Goal: Task Accomplishment & Management: Manage account settings

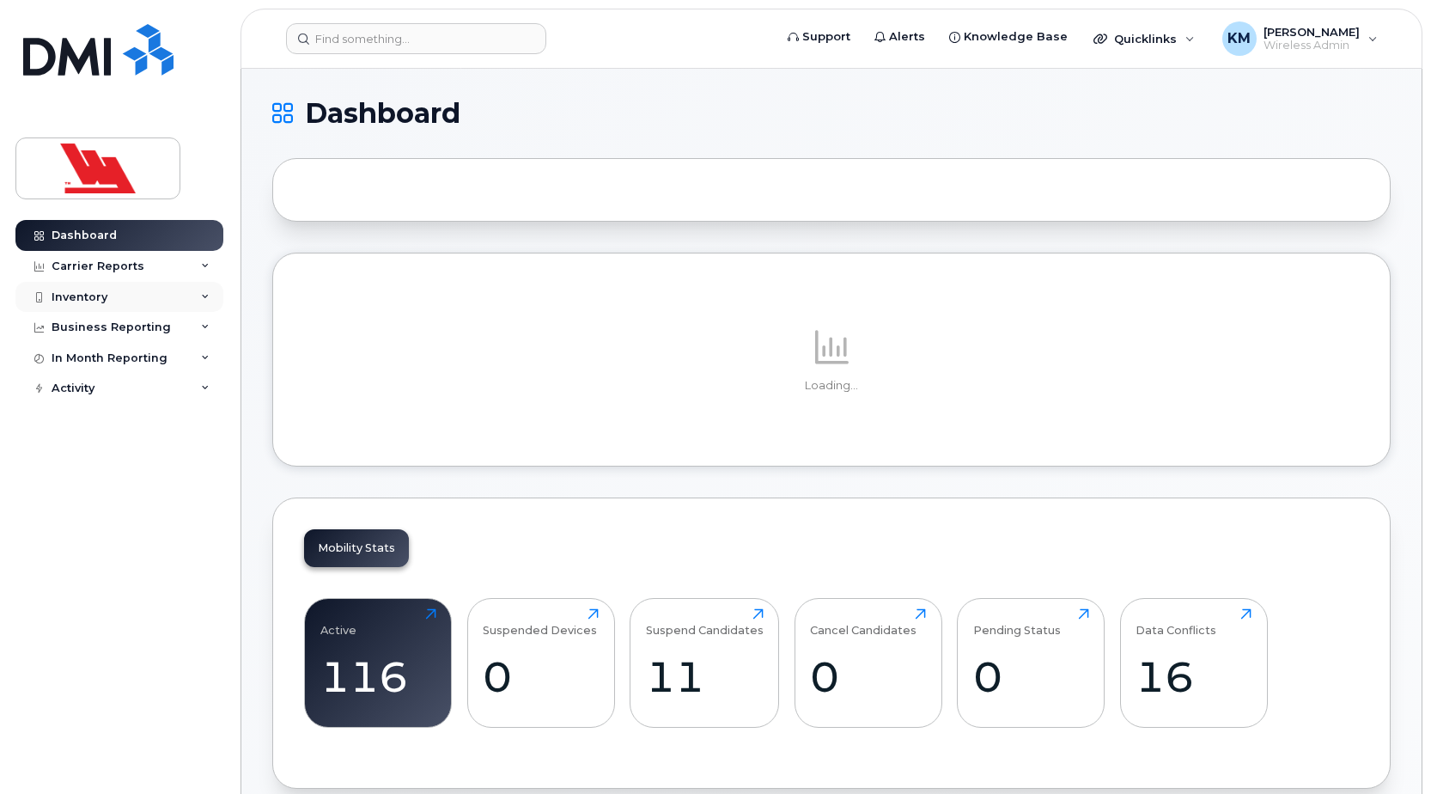
click at [94, 297] on div "Inventory" at bounding box center [80, 297] width 56 height 14
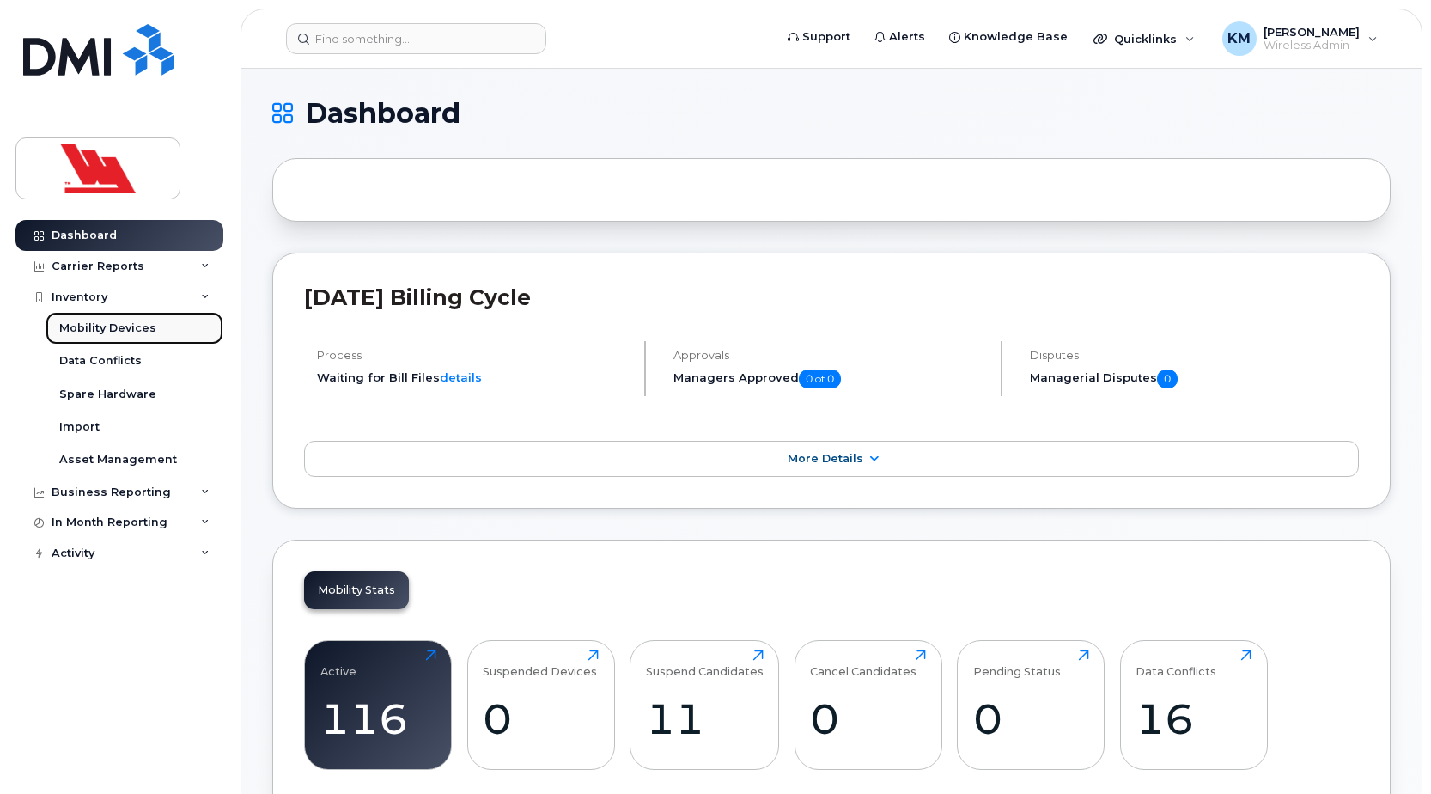
click at [102, 324] on div "Mobility Devices" at bounding box center [107, 327] width 97 height 15
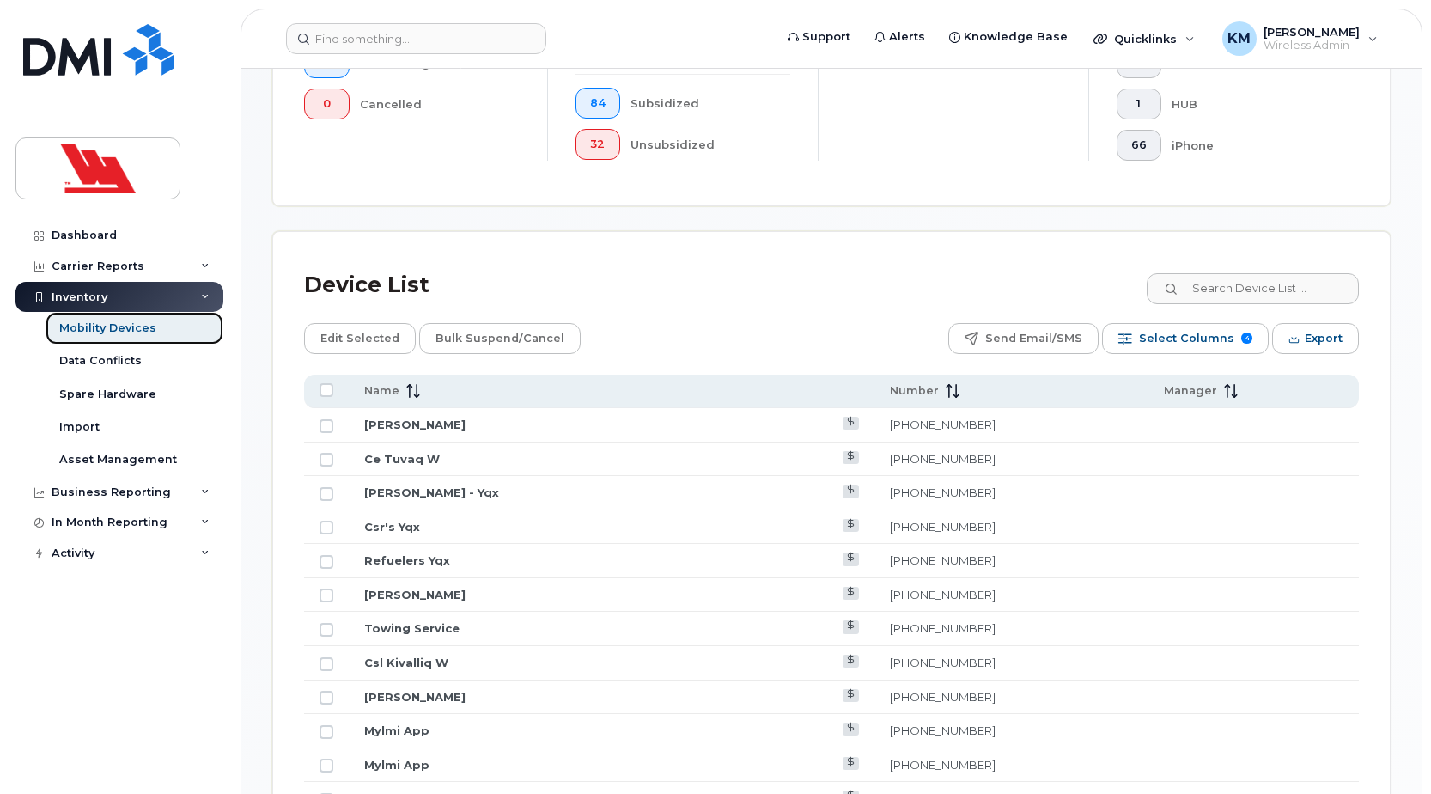
scroll to position [601, 0]
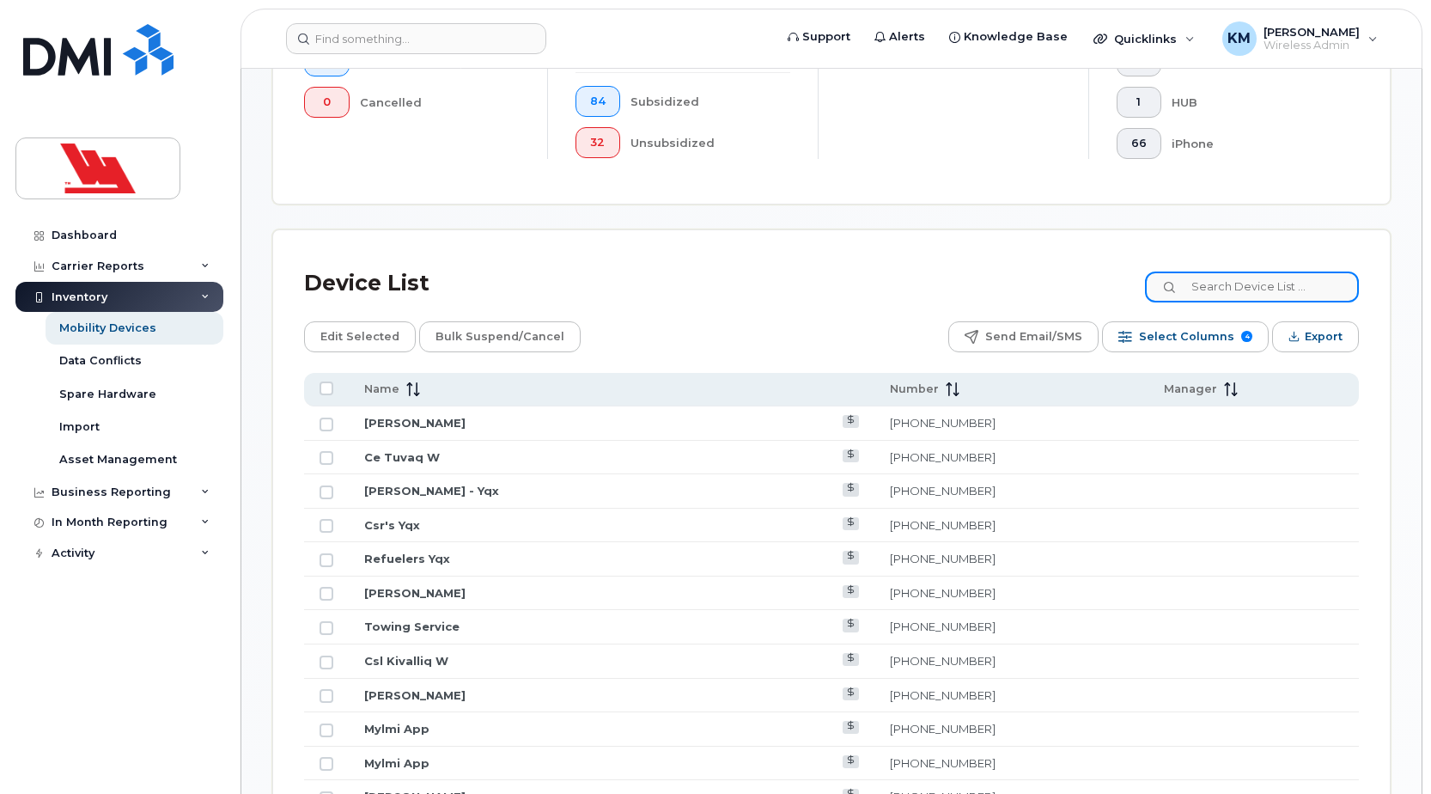
click at [1238, 287] on input at bounding box center [1252, 286] width 214 height 31
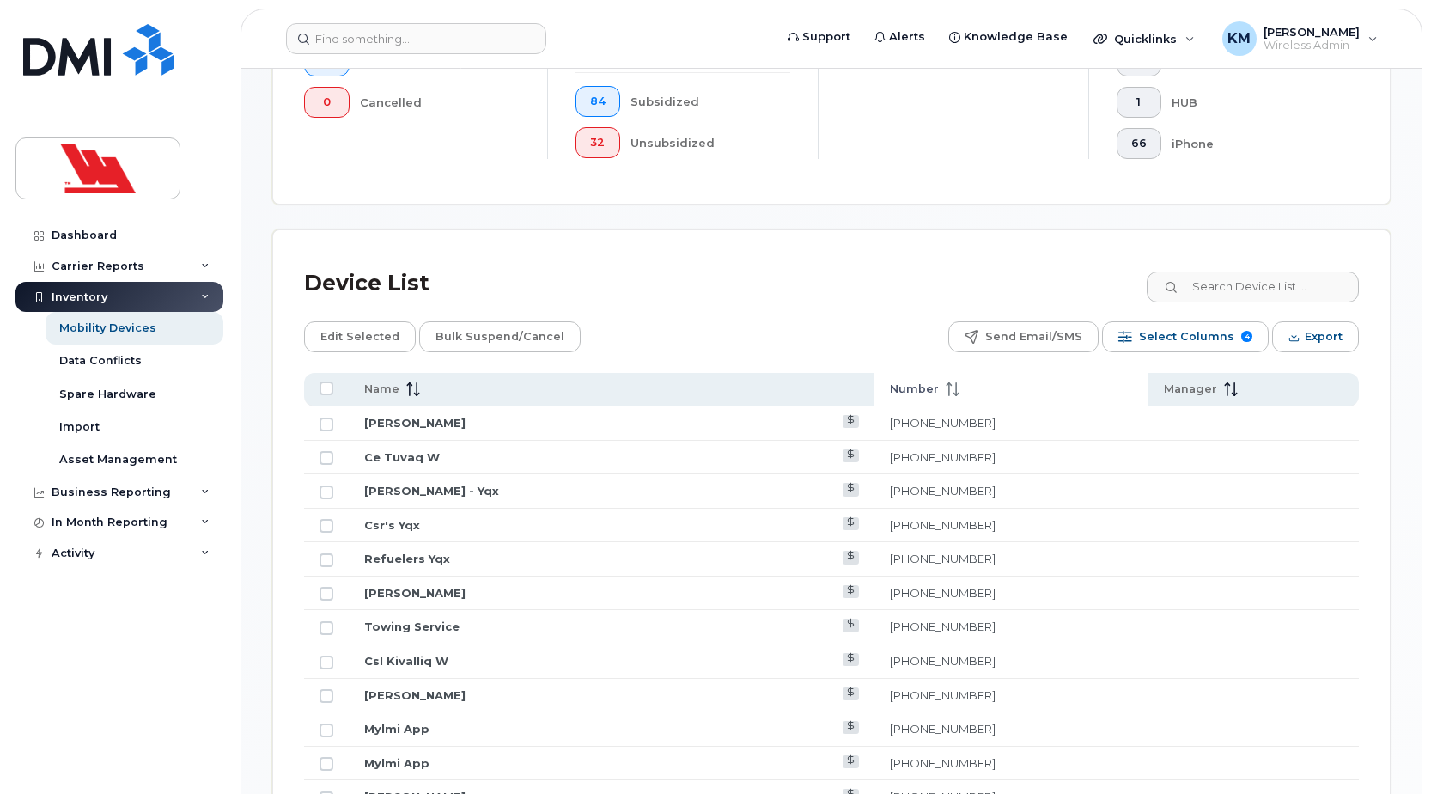
click at [946, 386] on icon at bounding box center [953, 389] width 14 height 14
click at [946, 393] on icon at bounding box center [952, 389] width 13 height 14
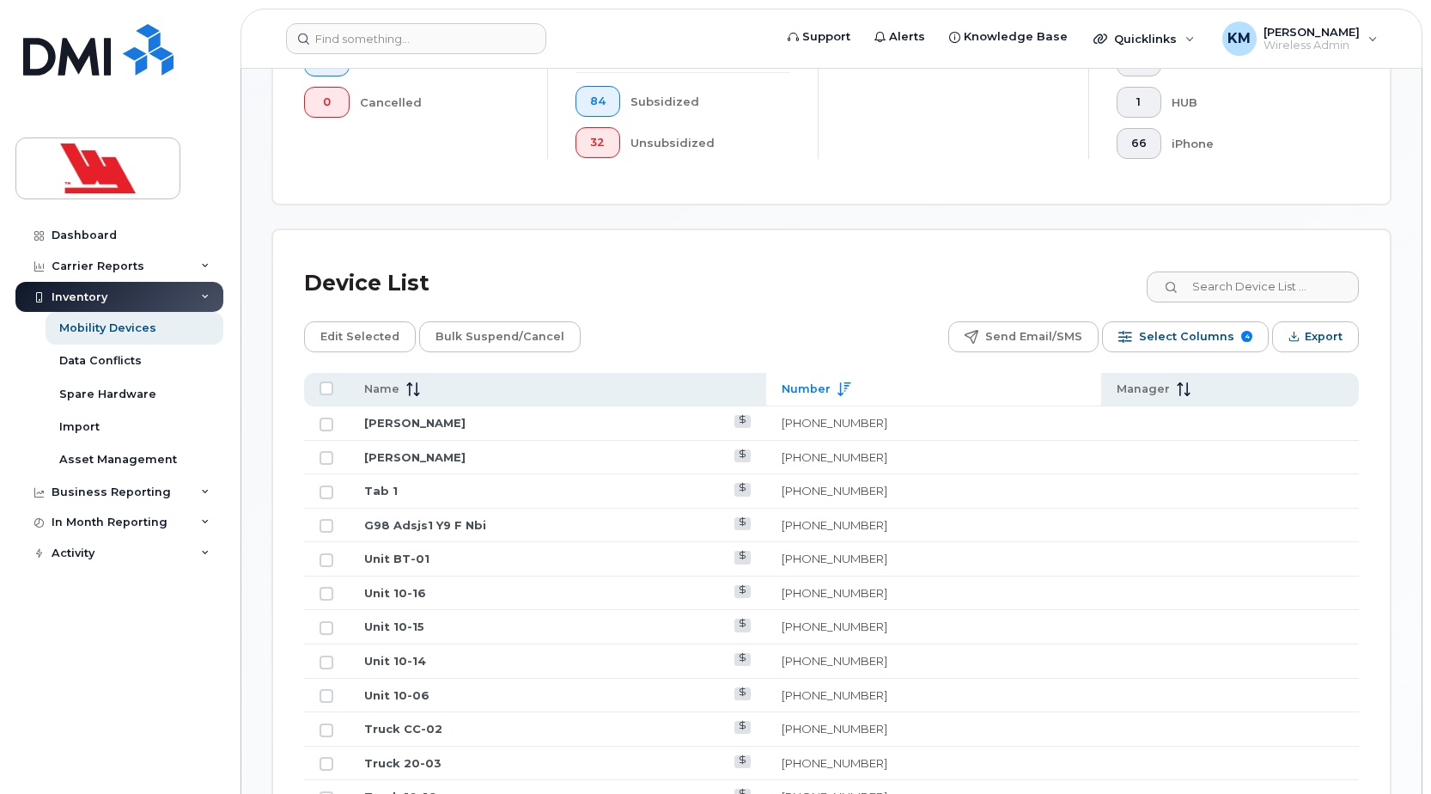
click at [850, 393] on icon at bounding box center [843, 389] width 13 height 14
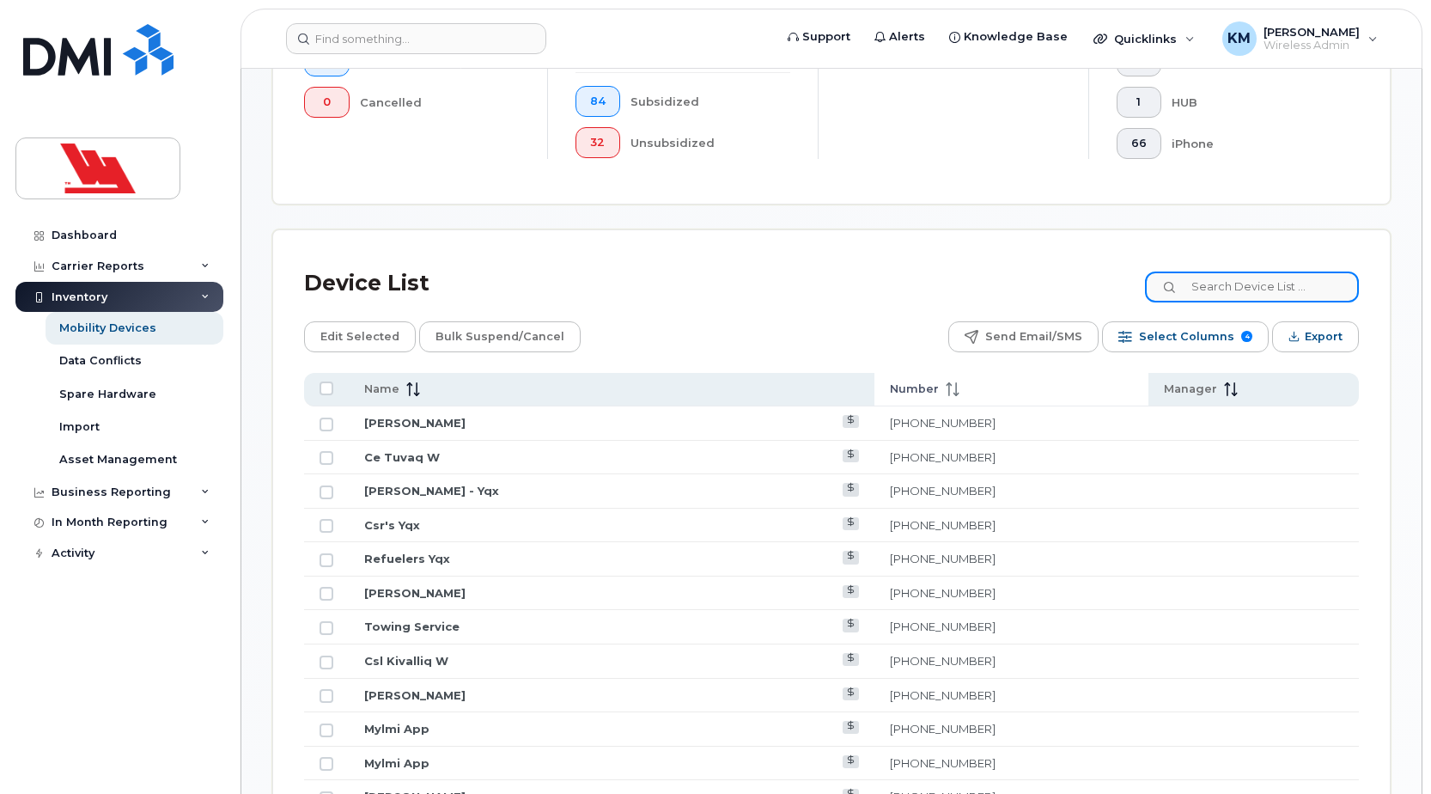
click at [1222, 299] on input at bounding box center [1252, 286] width 214 height 31
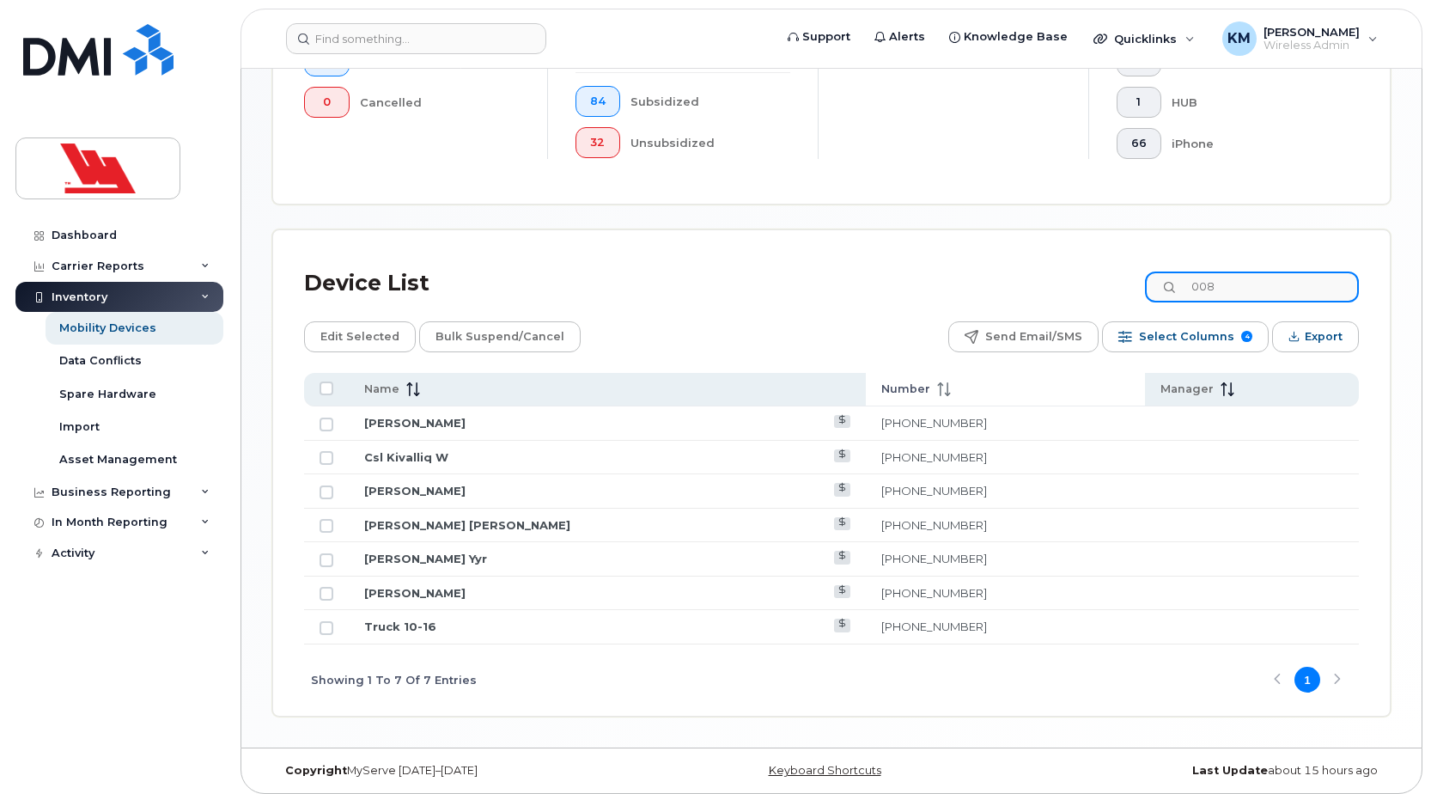
scroll to position [405, 0]
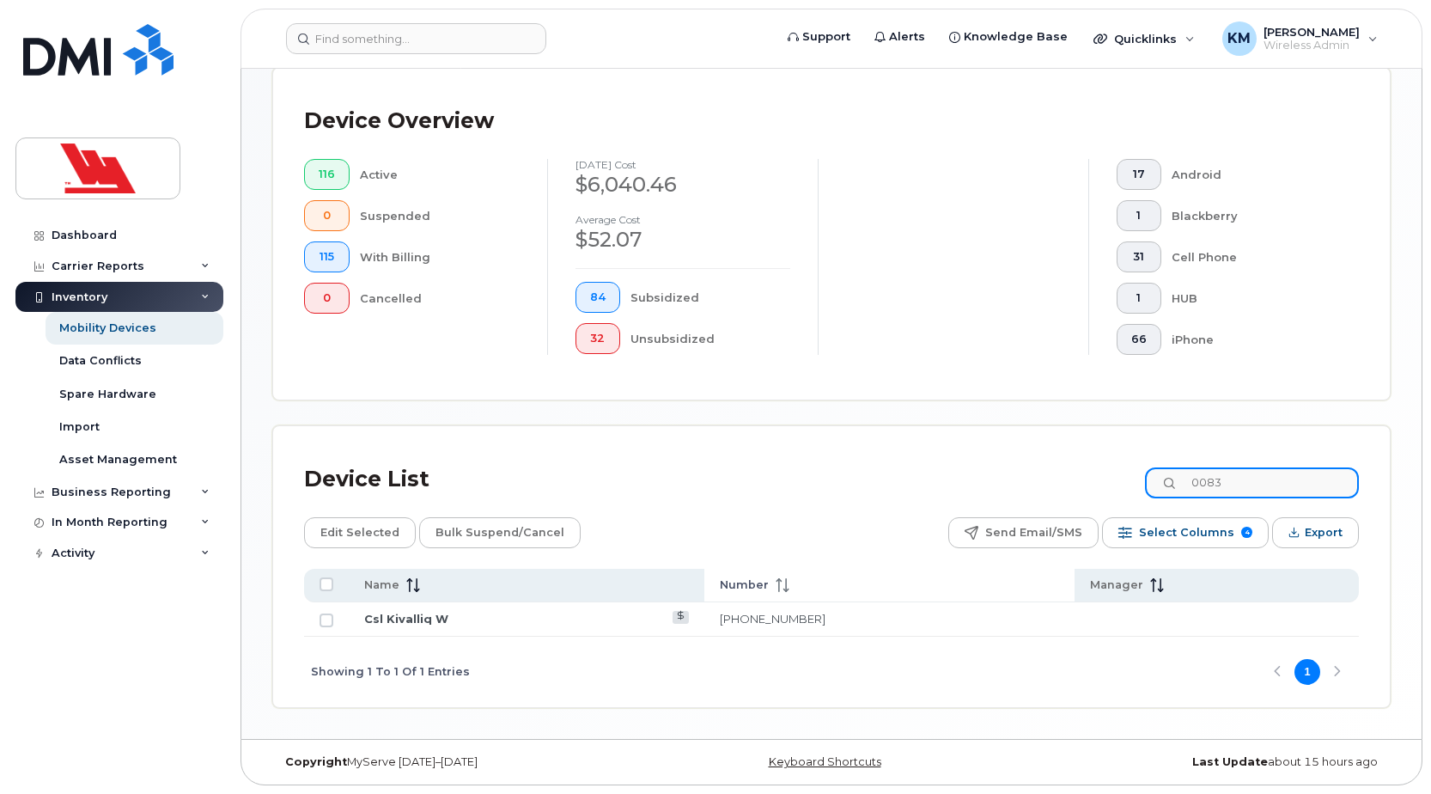
type input "0083"
drag, startPoint x: 452, startPoint y: 611, endPoint x: 356, endPoint y: 624, distance: 96.2
click at [356, 624] on td "Csl Kivalliq W" at bounding box center [527, 619] width 356 height 34
copy link "Csl Kivalliq W"
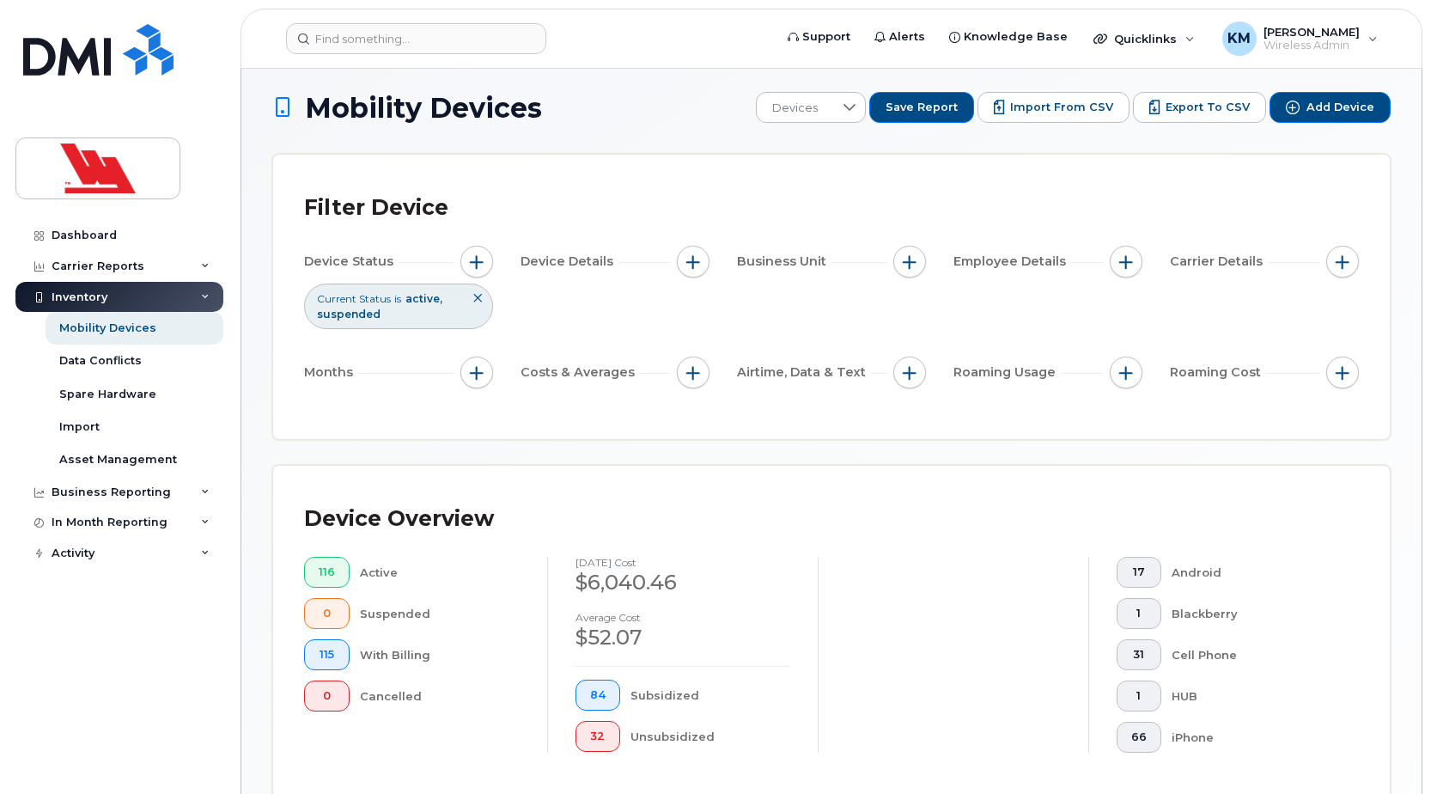
scroll to position [0, 0]
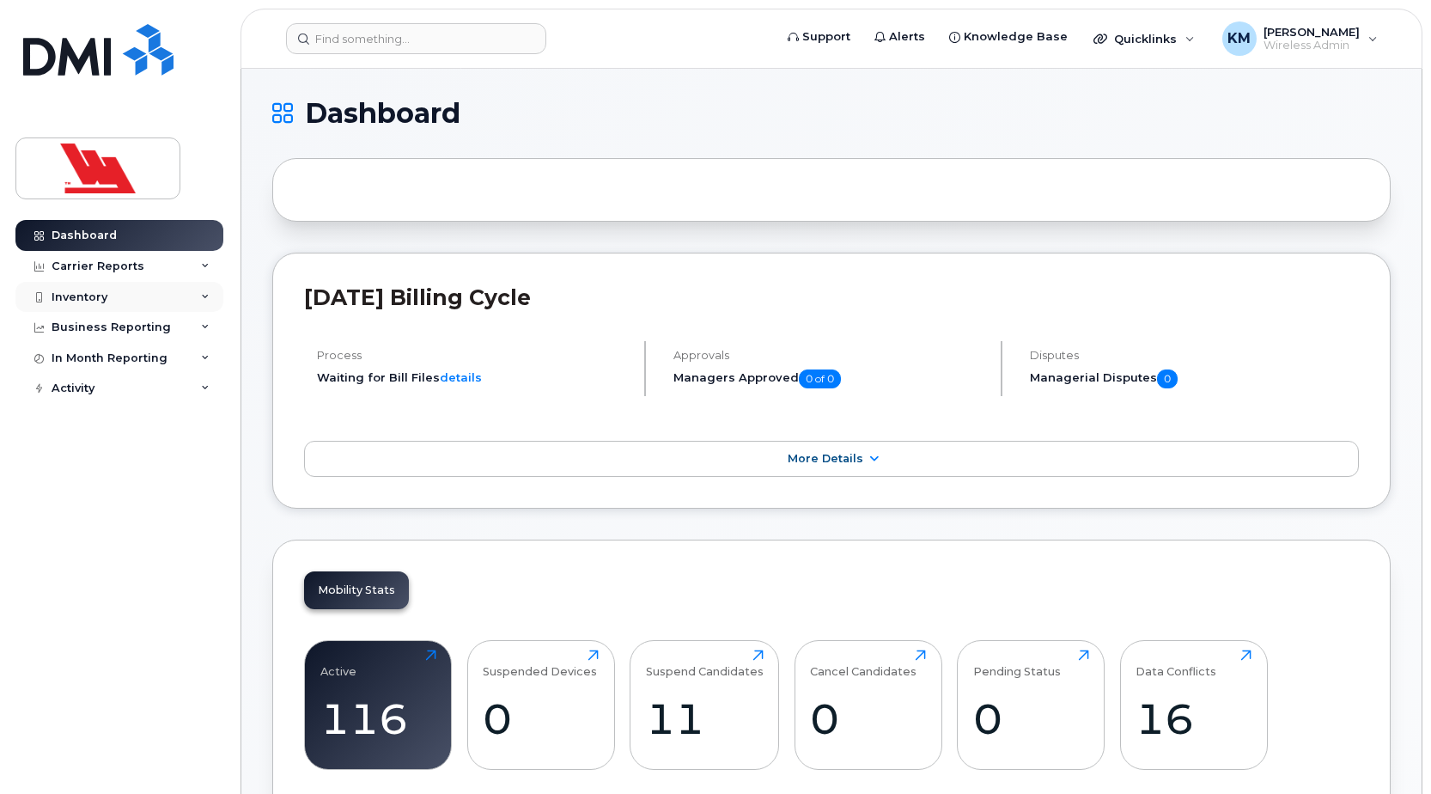
click at [129, 296] on div "Inventory" at bounding box center [119, 297] width 208 height 31
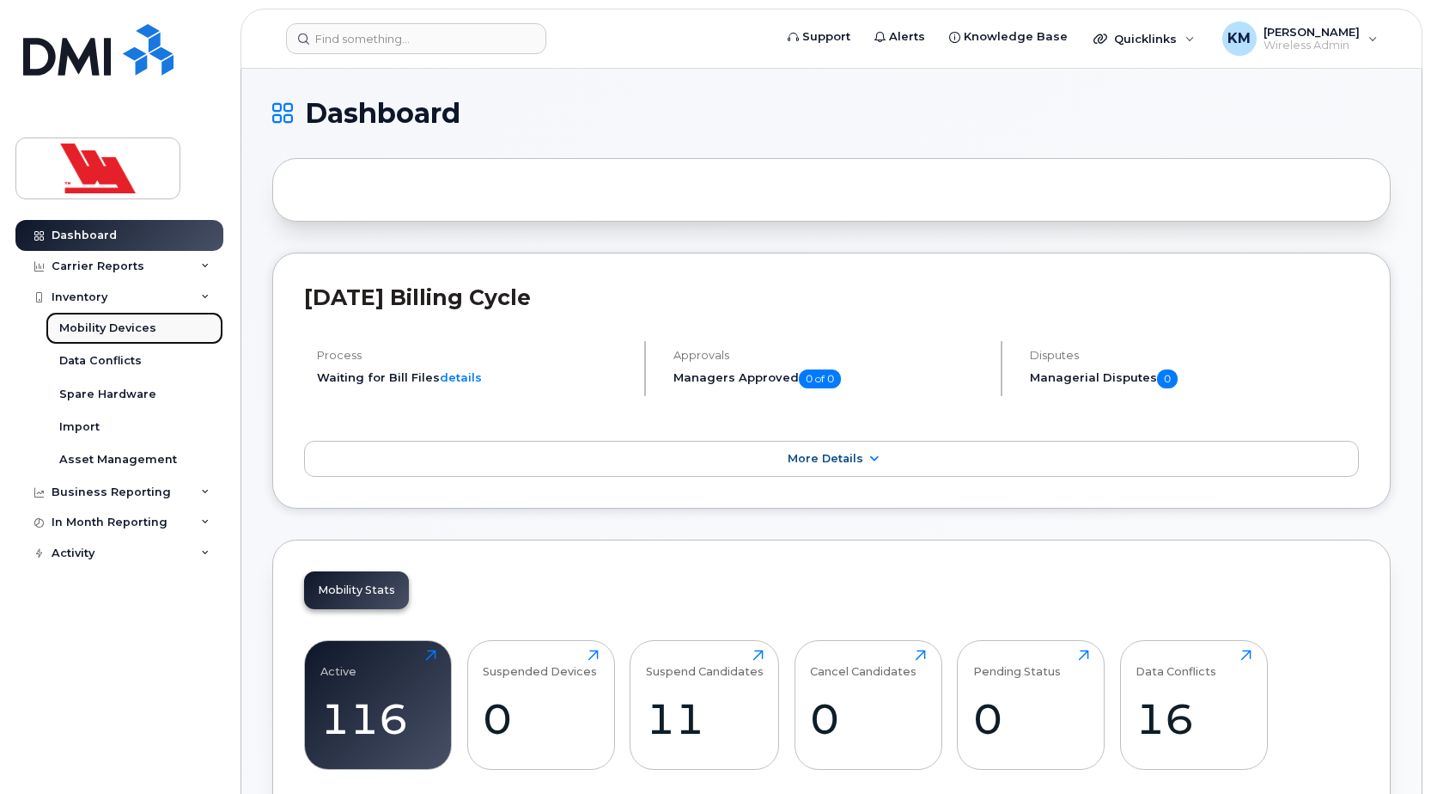
click at [125, 326] on div "Mobility Devices" at bounding box center [107, 327] width 97 height 15
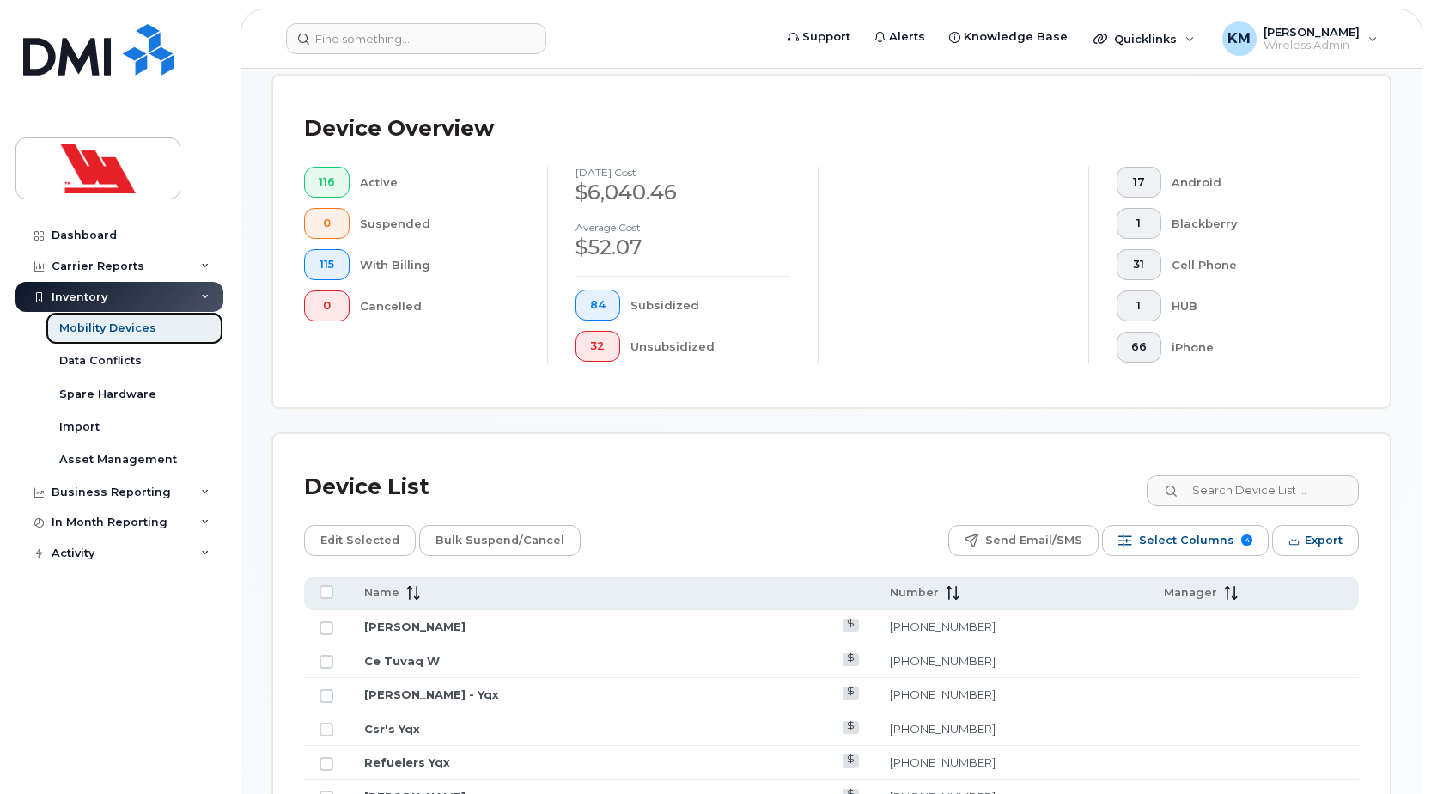
scroll to position [429, 0]
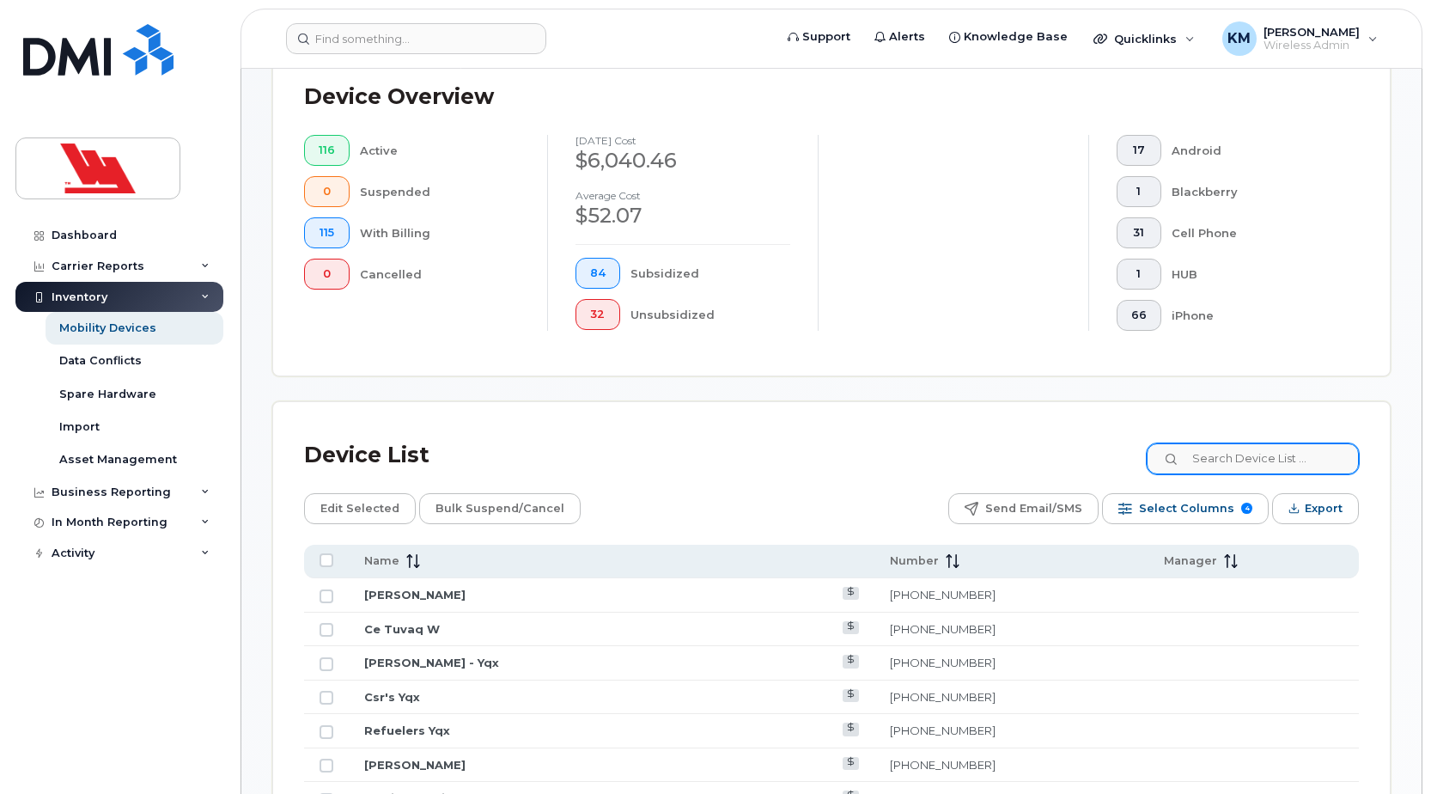
drag, startPoint x: 1244, startPoint y: 440, endPoint x: 1249, endPoint y: 453, distance: 14.4
click at [1247, 445] on div "Device List" at bounding box center [831, 455] width 1055 height 45
click at [1251, 459] on input at bounding box center [1252, 458] width 214 height 31
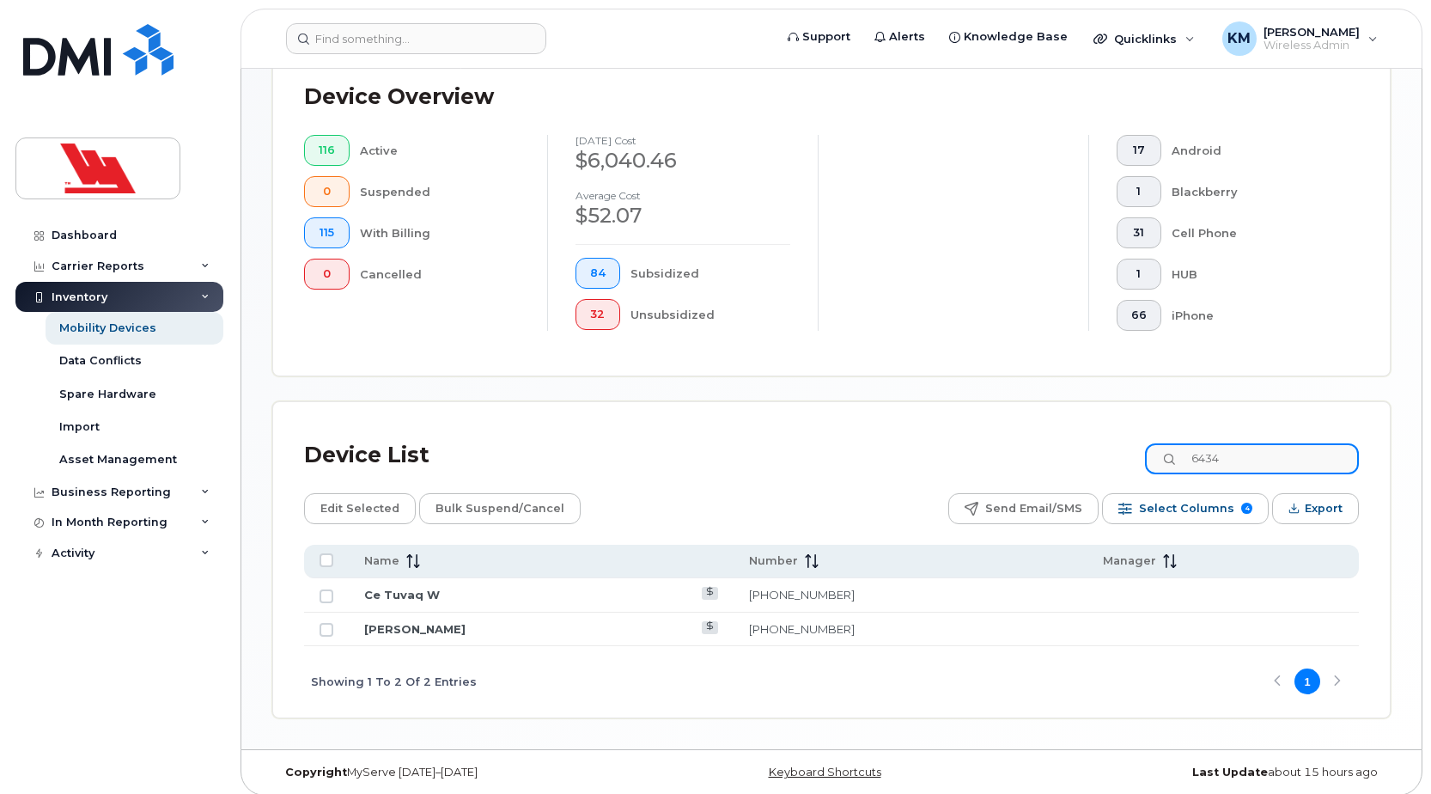
scroll to position [405, 0]
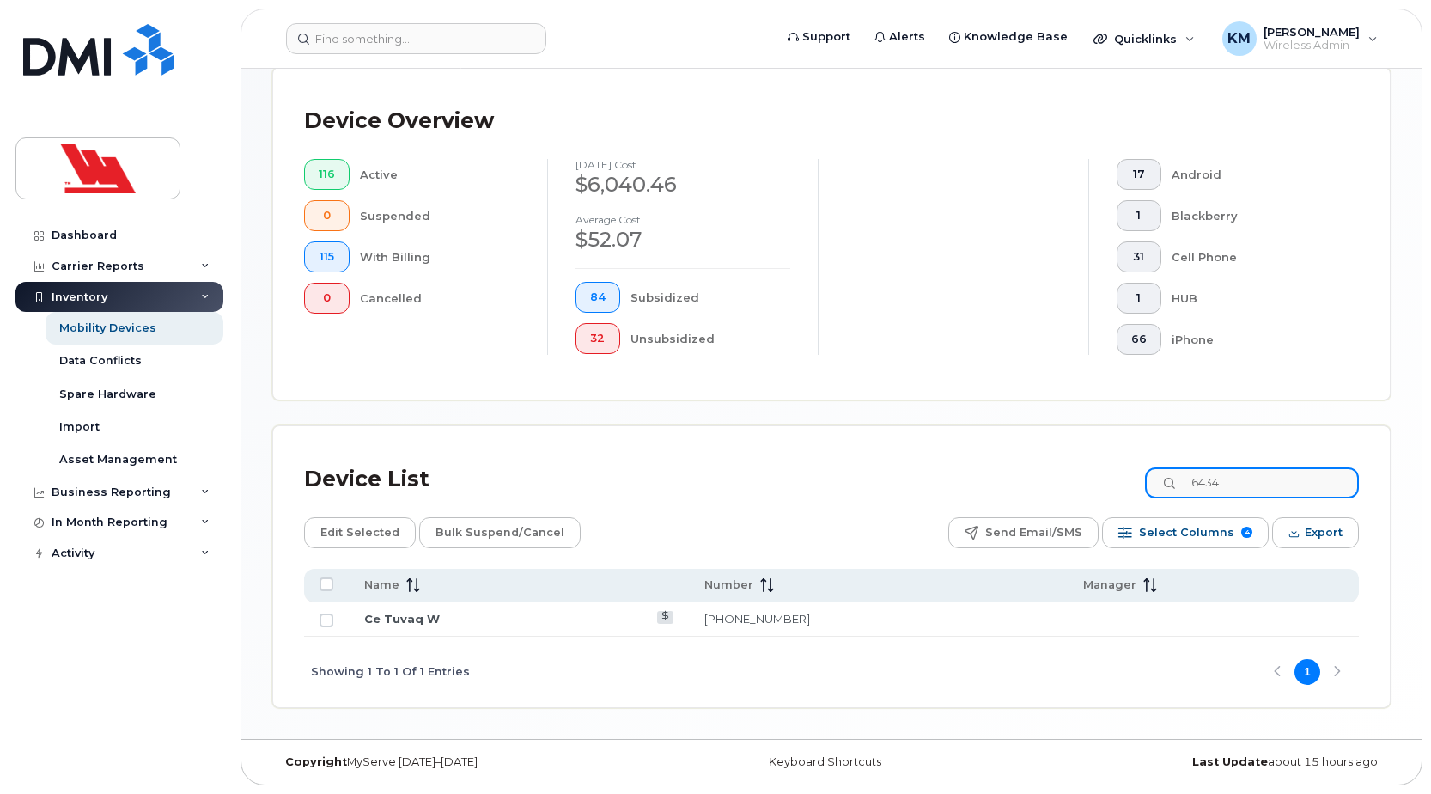
drag, startPoint x: 1242, startPoint y: 478, endPoint x: 1204, endPoint y: 483, distance: 38.0
click at [1204, 483] on input "6434" at bounding box center [1252, 482] width 214 height 31
paste input "727-4198"
type input "727-4198"
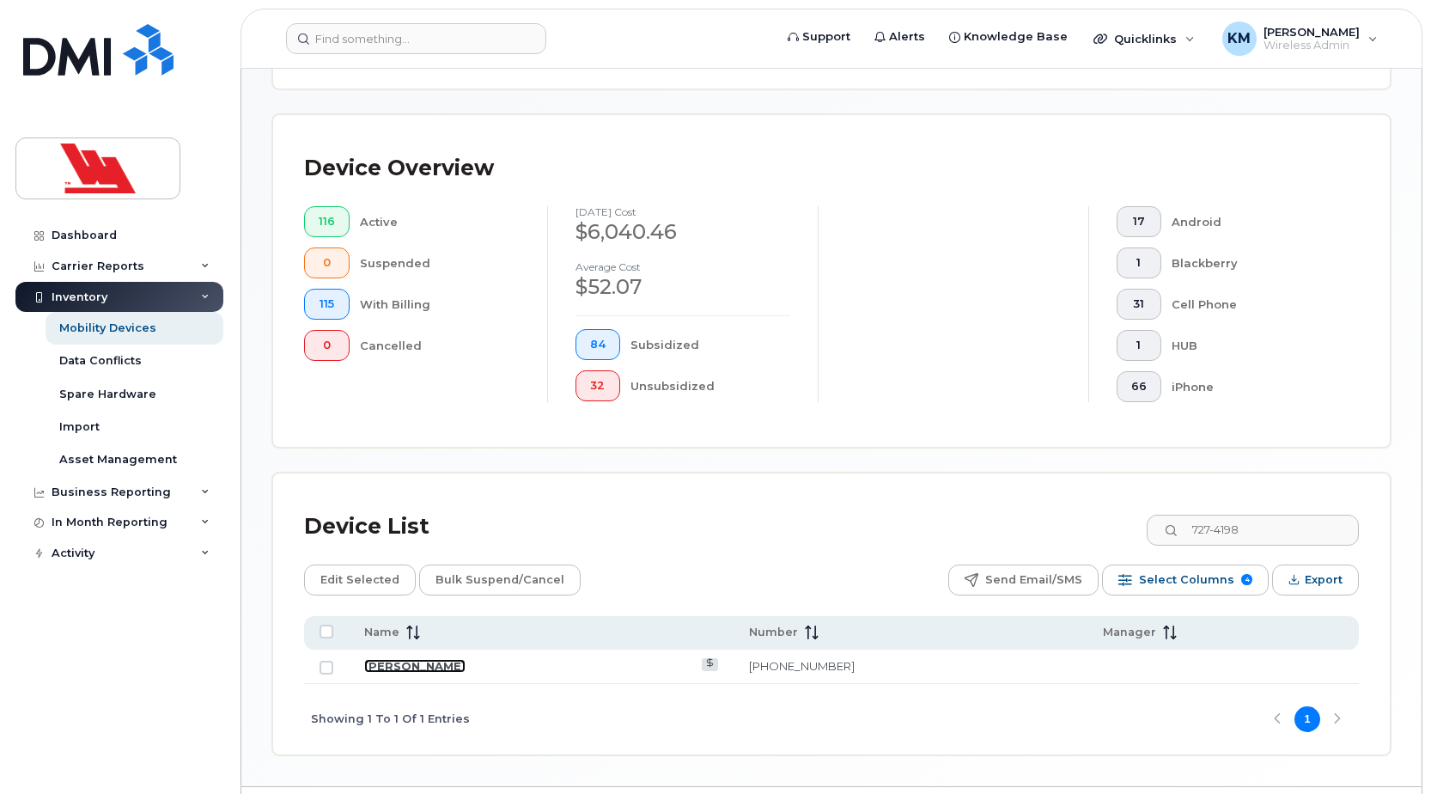
scroll to position [319, 0]
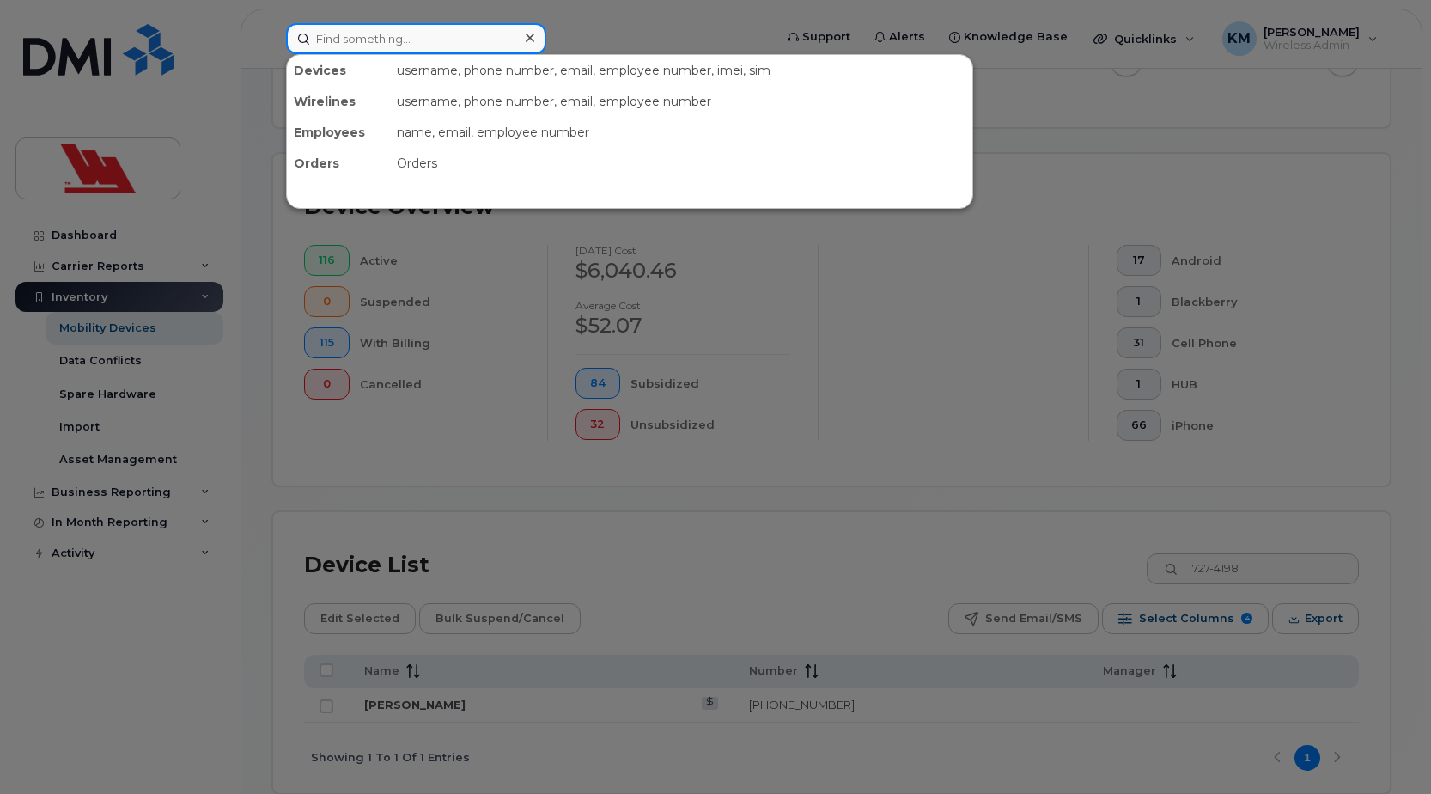
paste input "0296"
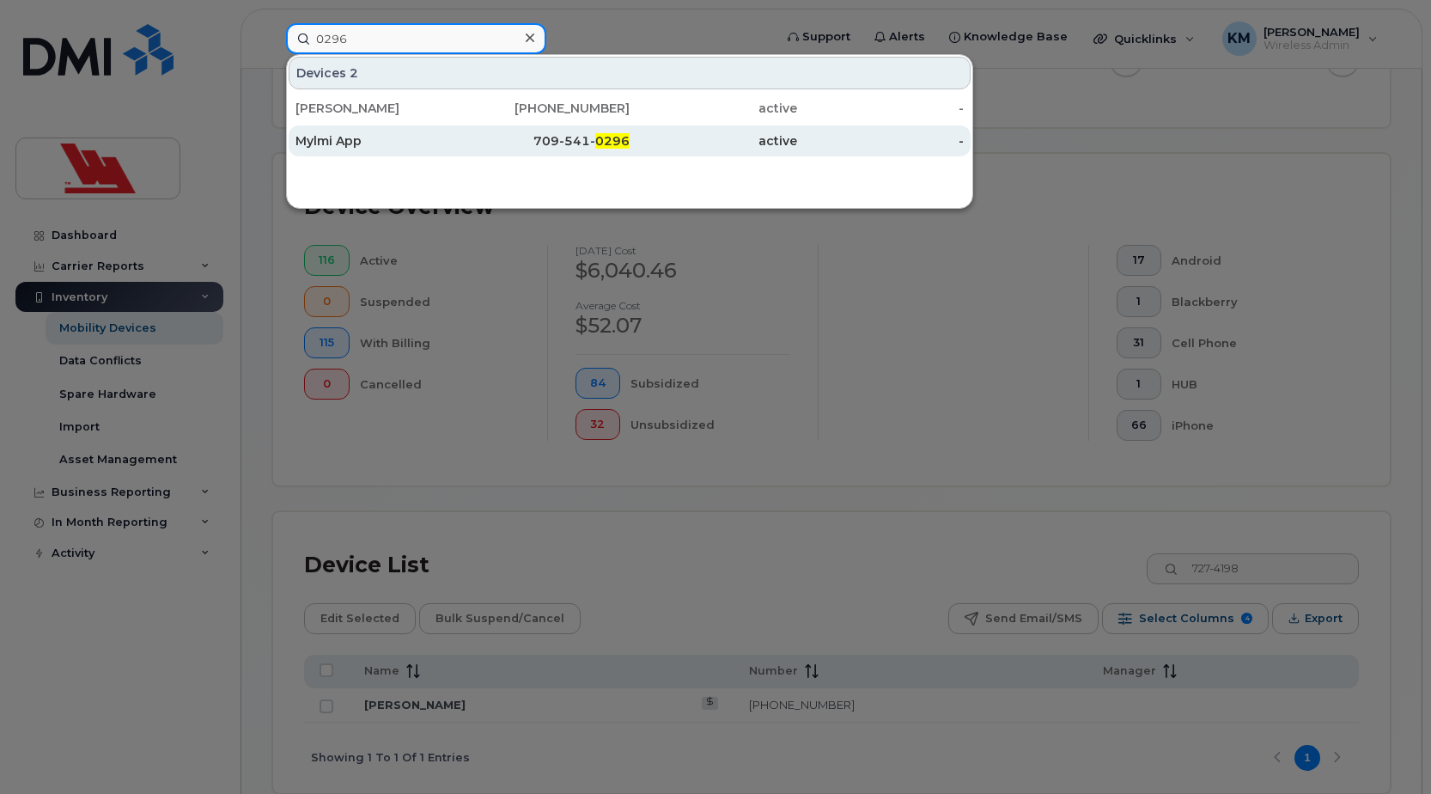
type input "0296"
click at [408, 145] on div "Mylmi App" at bounding box center [378, 140] width 167 height 17
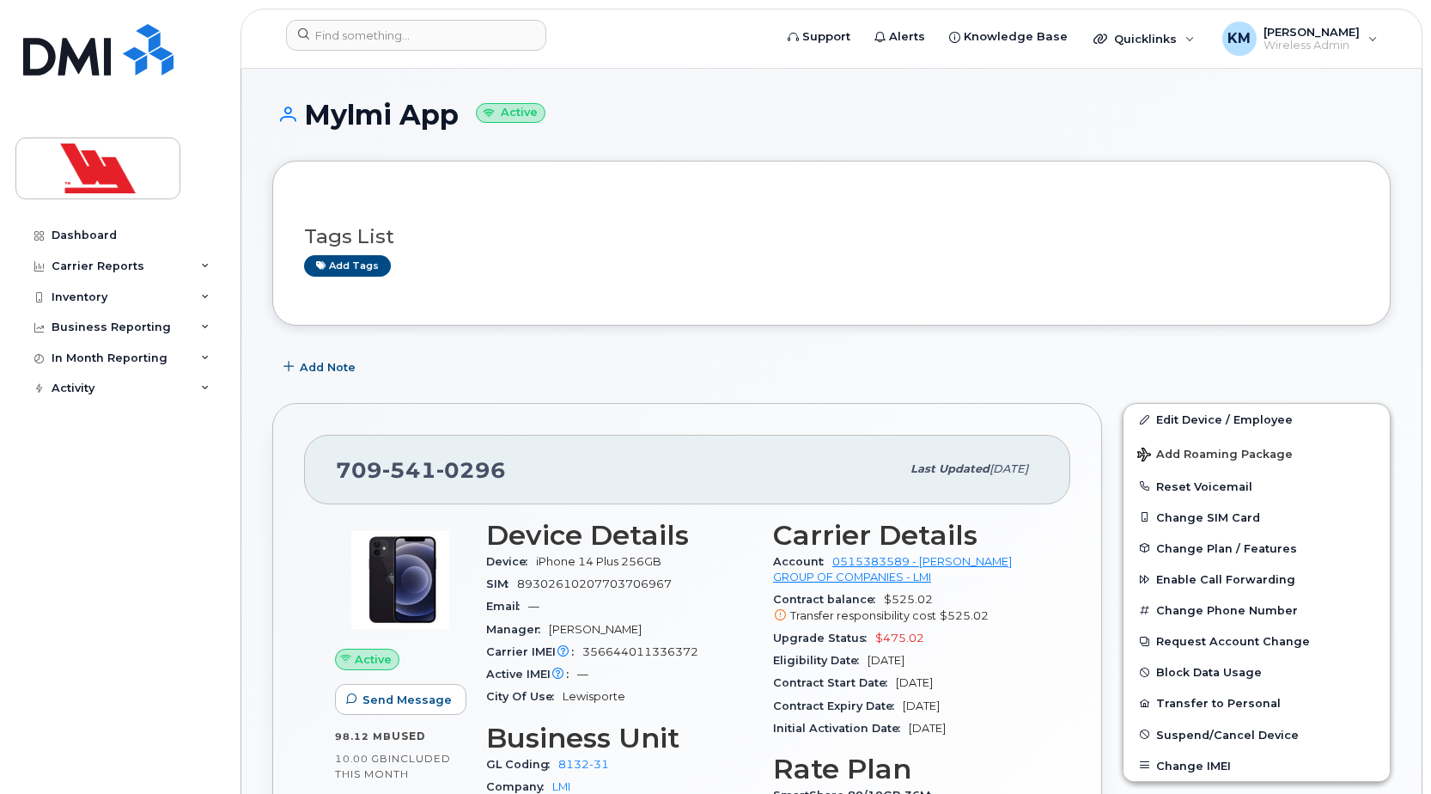
drag, startPoint x: 459, startPoint y: 118, endPoint x: 310, endPoint y: 131, distance: 149.2
click at [310, 131] on div "Mylmi App Active" at bounding box center [831, 130] width 1118 height 61
copy h1 "Mylmi App"
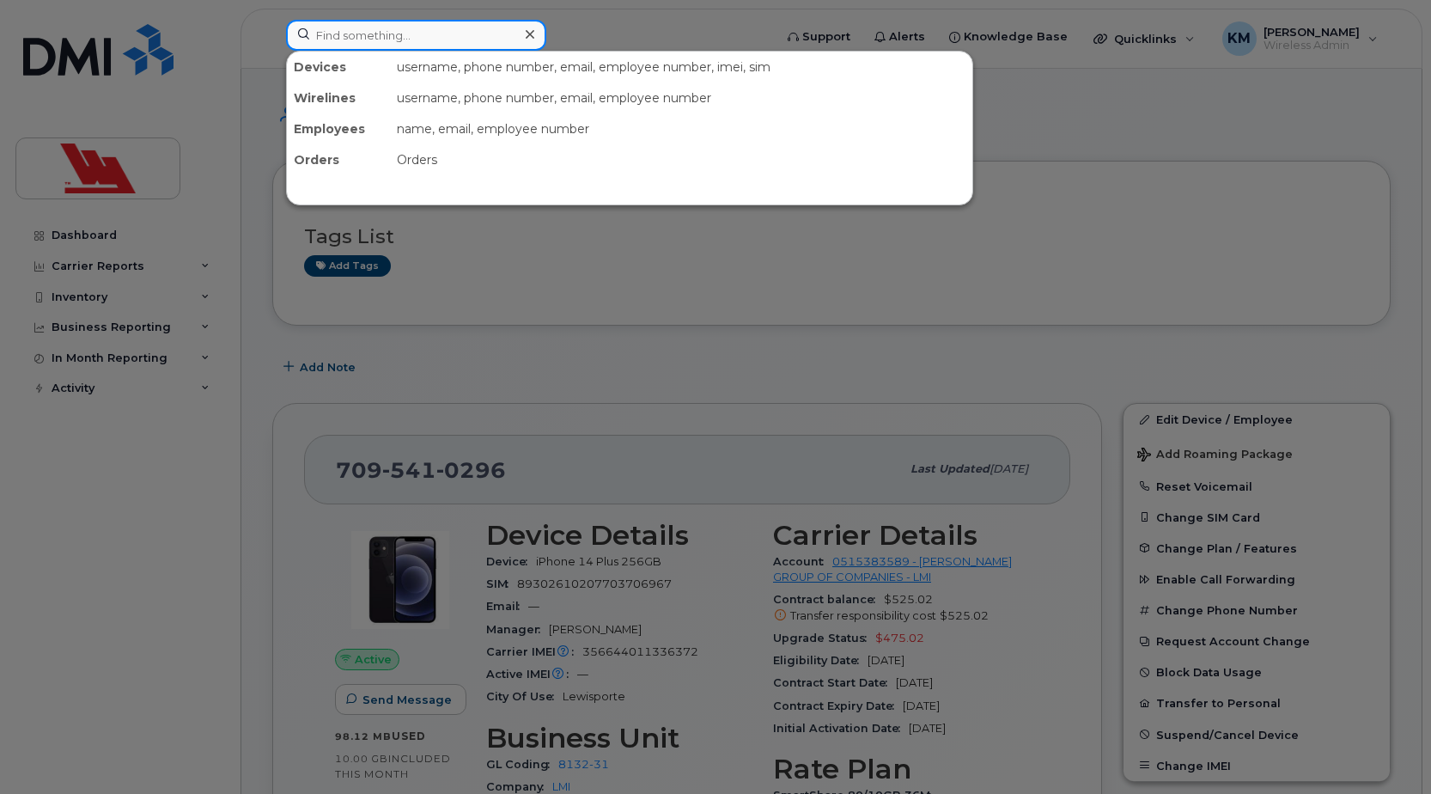
paste input "541-0387"
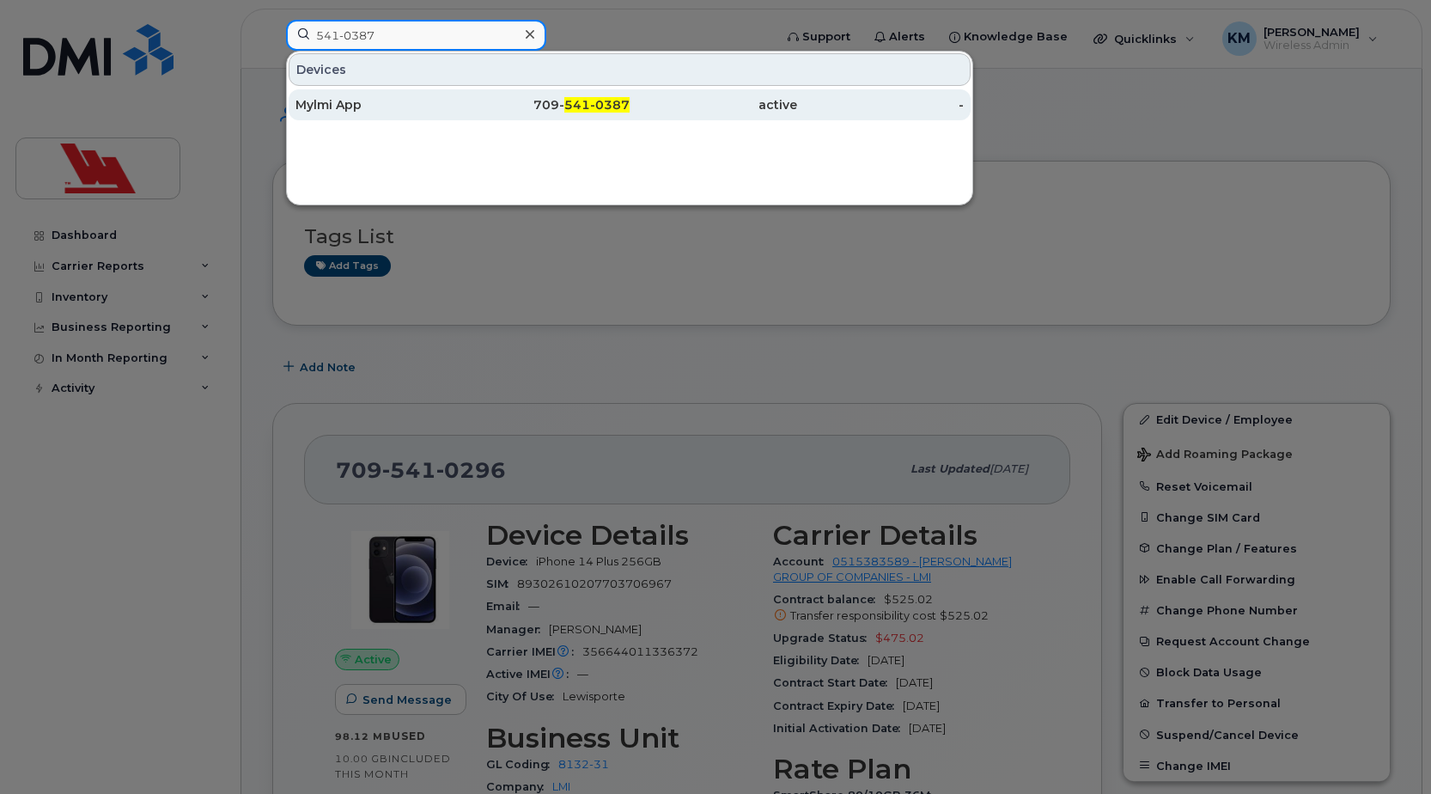
type input "541-0387"
click at [487, 107] on div "709- 541-0387" at bounding box center [546, 104] width 167 height 17
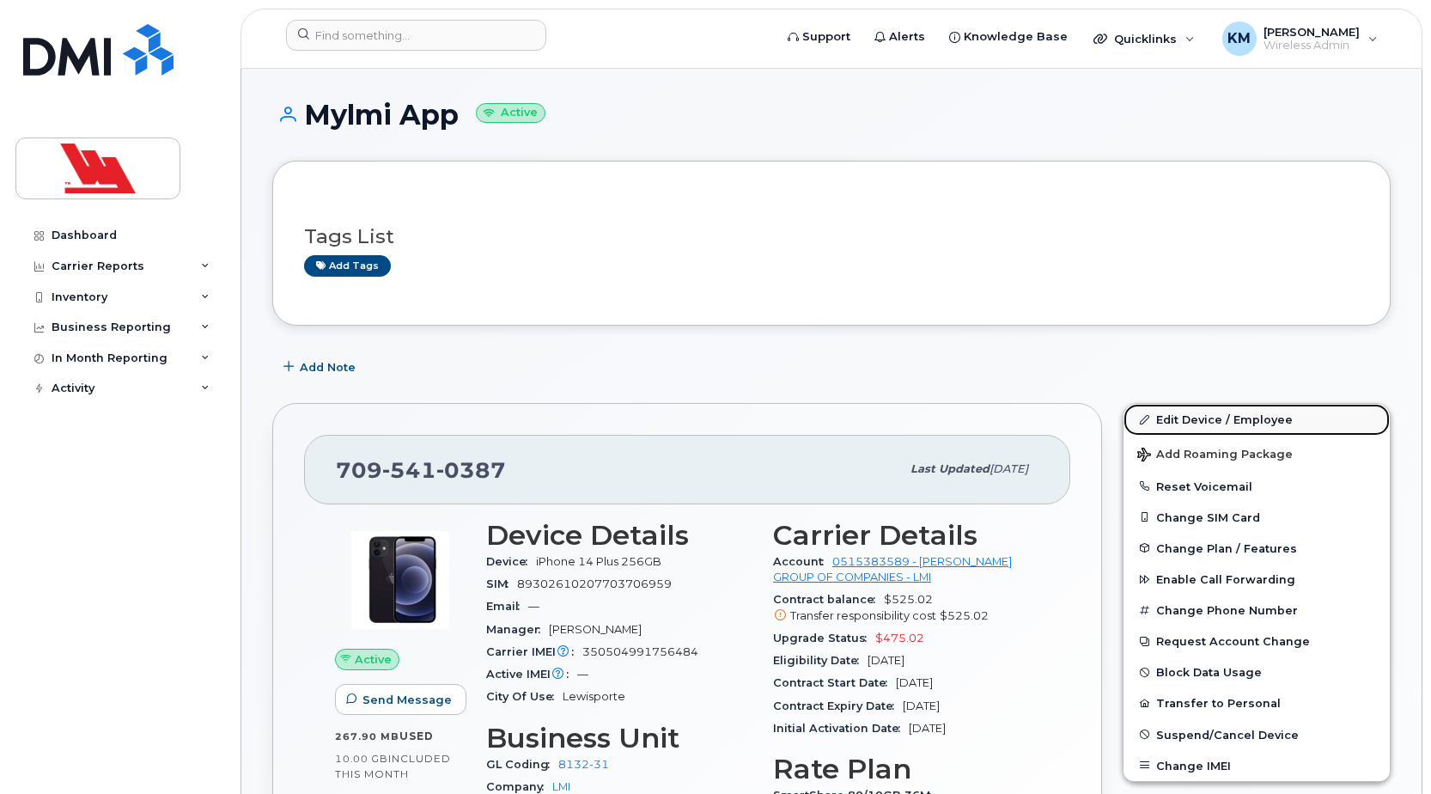
click at [1212, 423] on link "Edit Device / Employee" at bounding box center [1256, 419] width 266 height 31
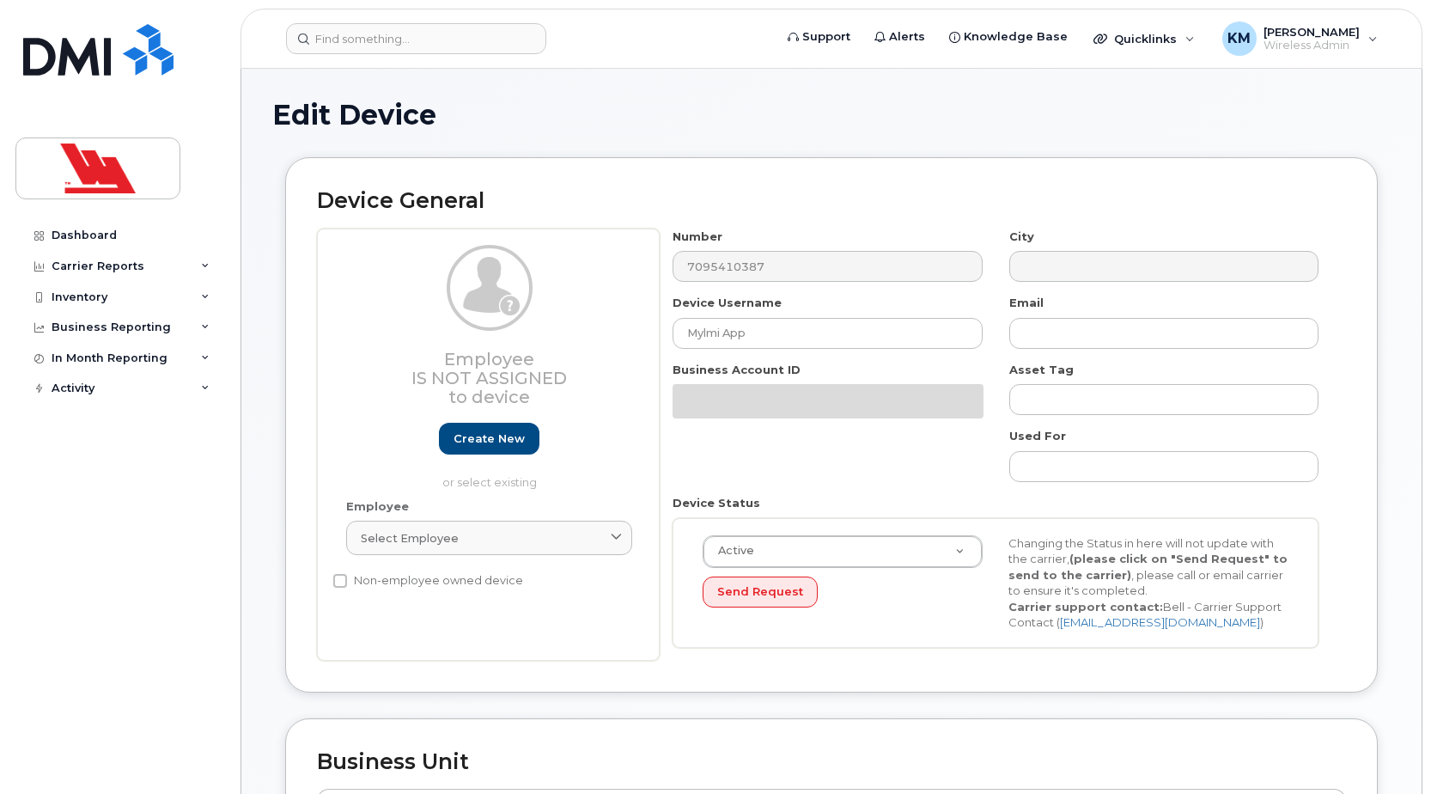
select select "36144326"
select select "36144335"
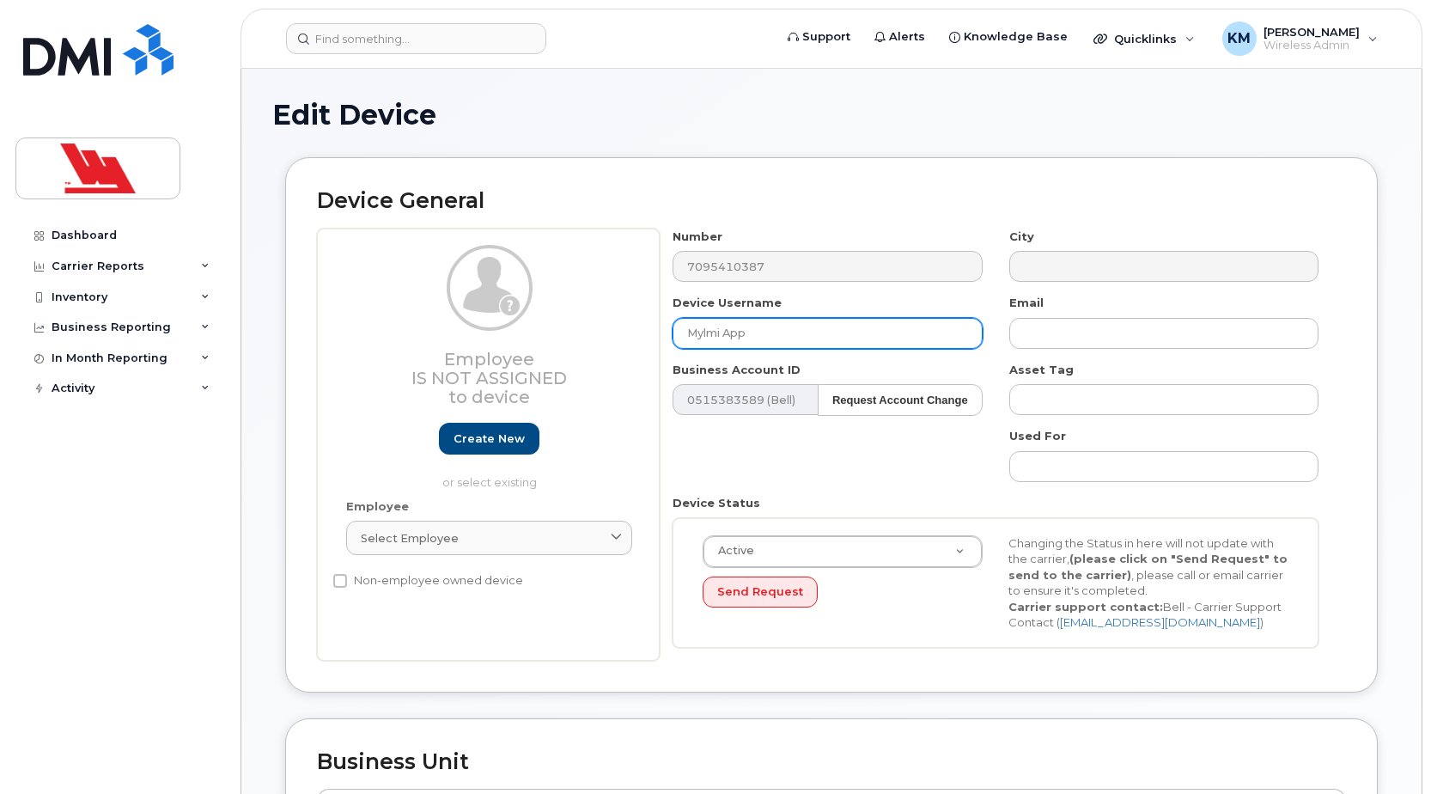
click at [770, 340] on input "Mylmi App" at bounding box center [826, 333] width 309 height 31
drag, startPoint x: 769, startPoint y: 334, endPoint x: 684, endPoint y: 335, distance: 84.2
click at [684, 335] on input "Mylmi App #2" at bounding box center [826, 333] width 309 height 31
type input "Mylmi App #2"
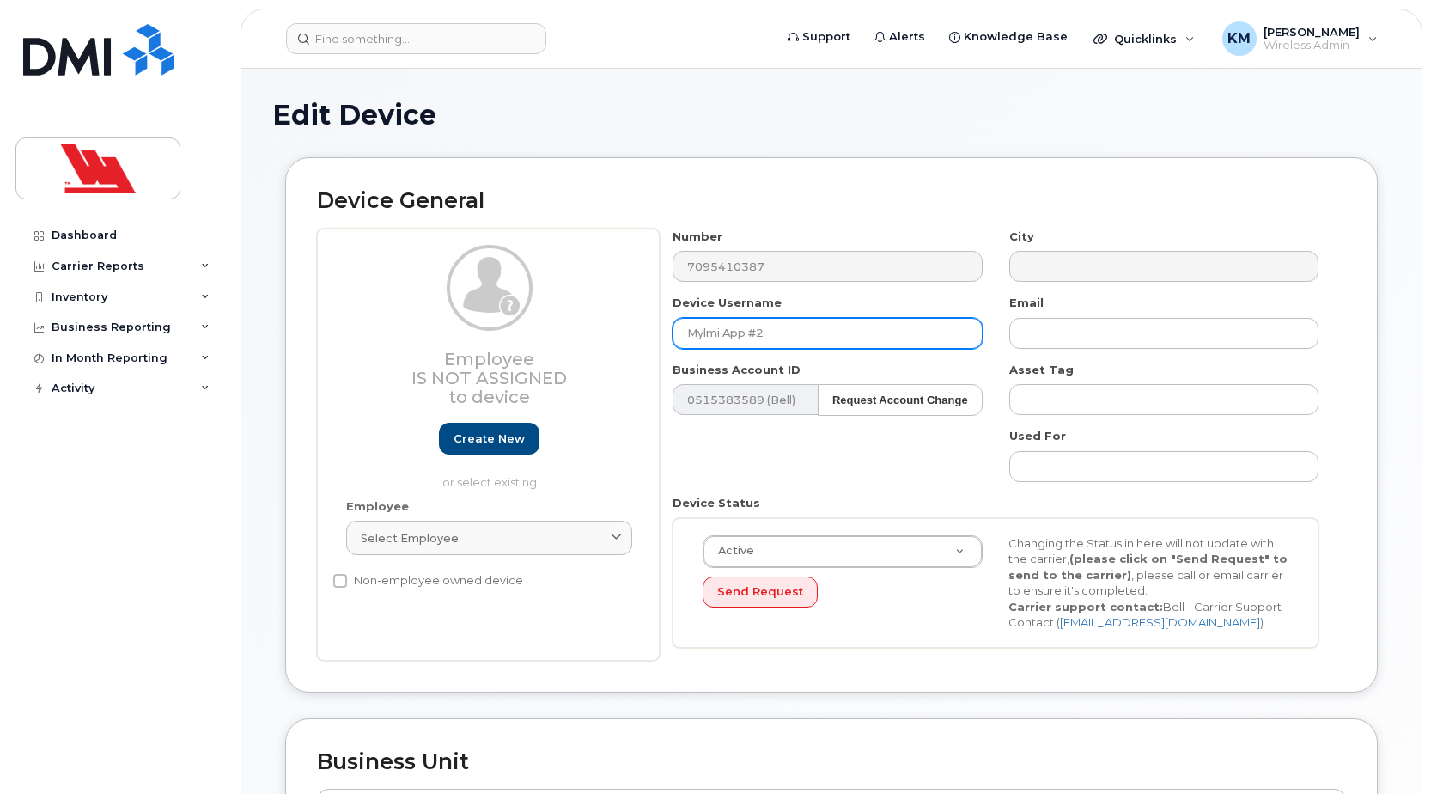
type input "Saving..."
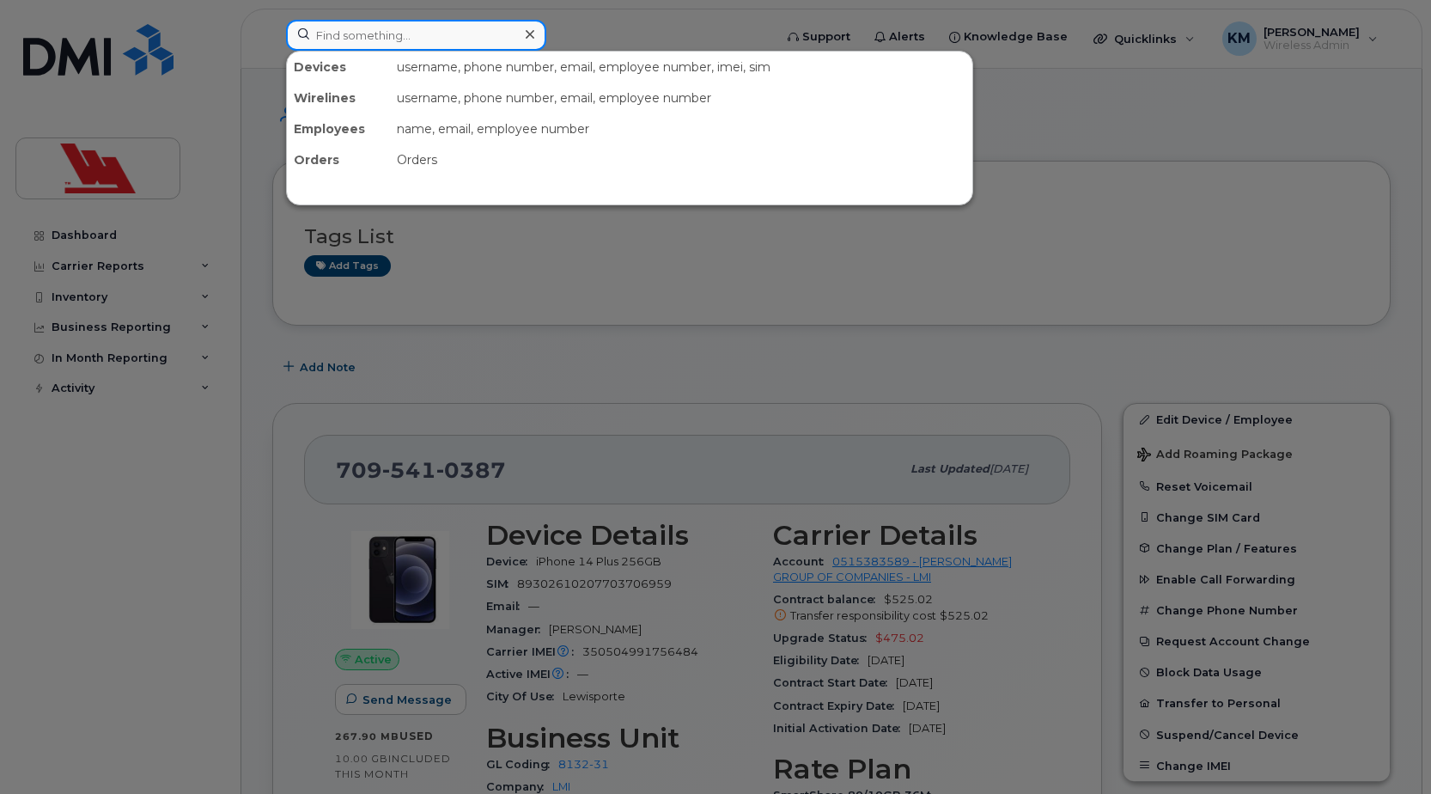
paste input "0296"
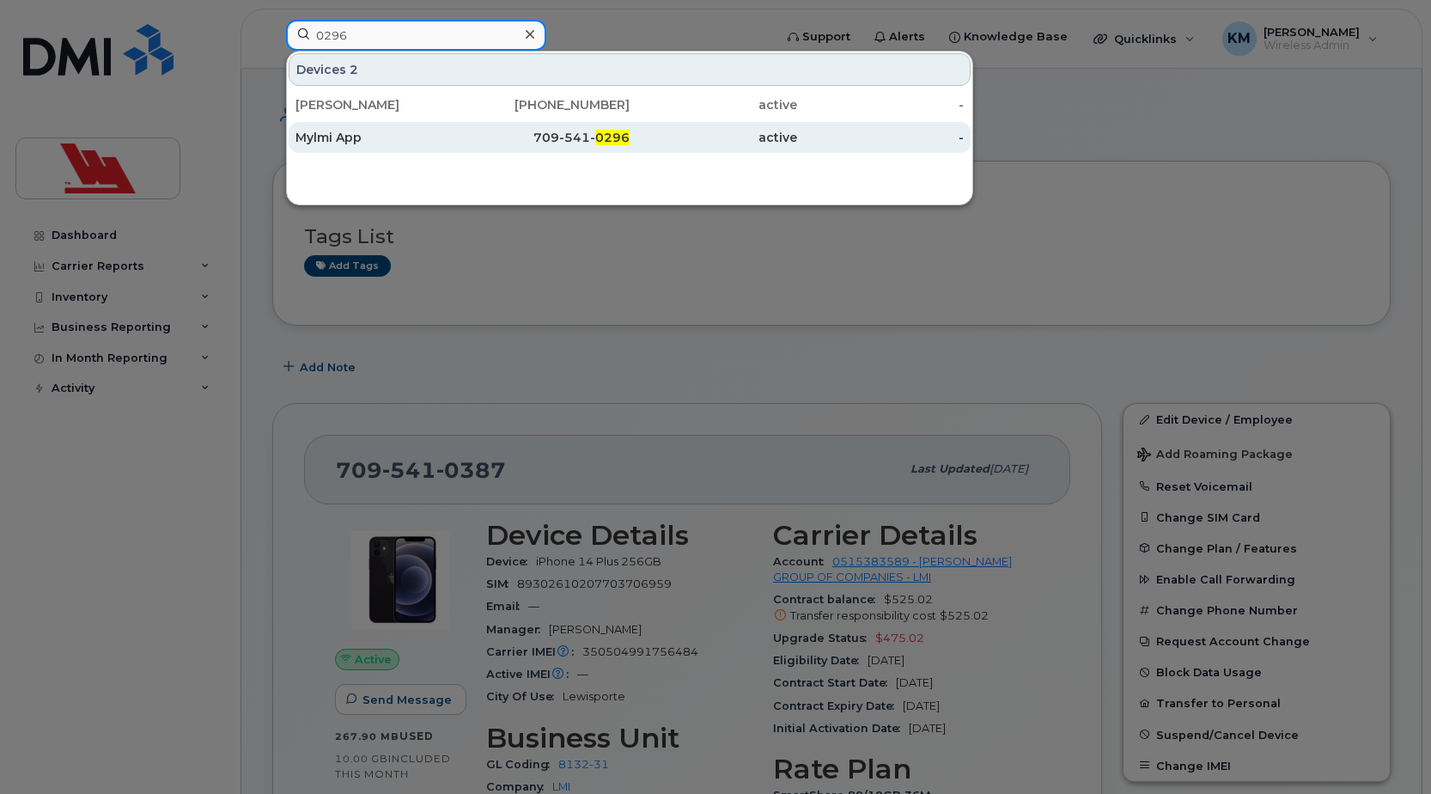
type input "0296"
click at [441, 138] on div "Mylmi App" at bounding box center [378, 137] width 167 height 17
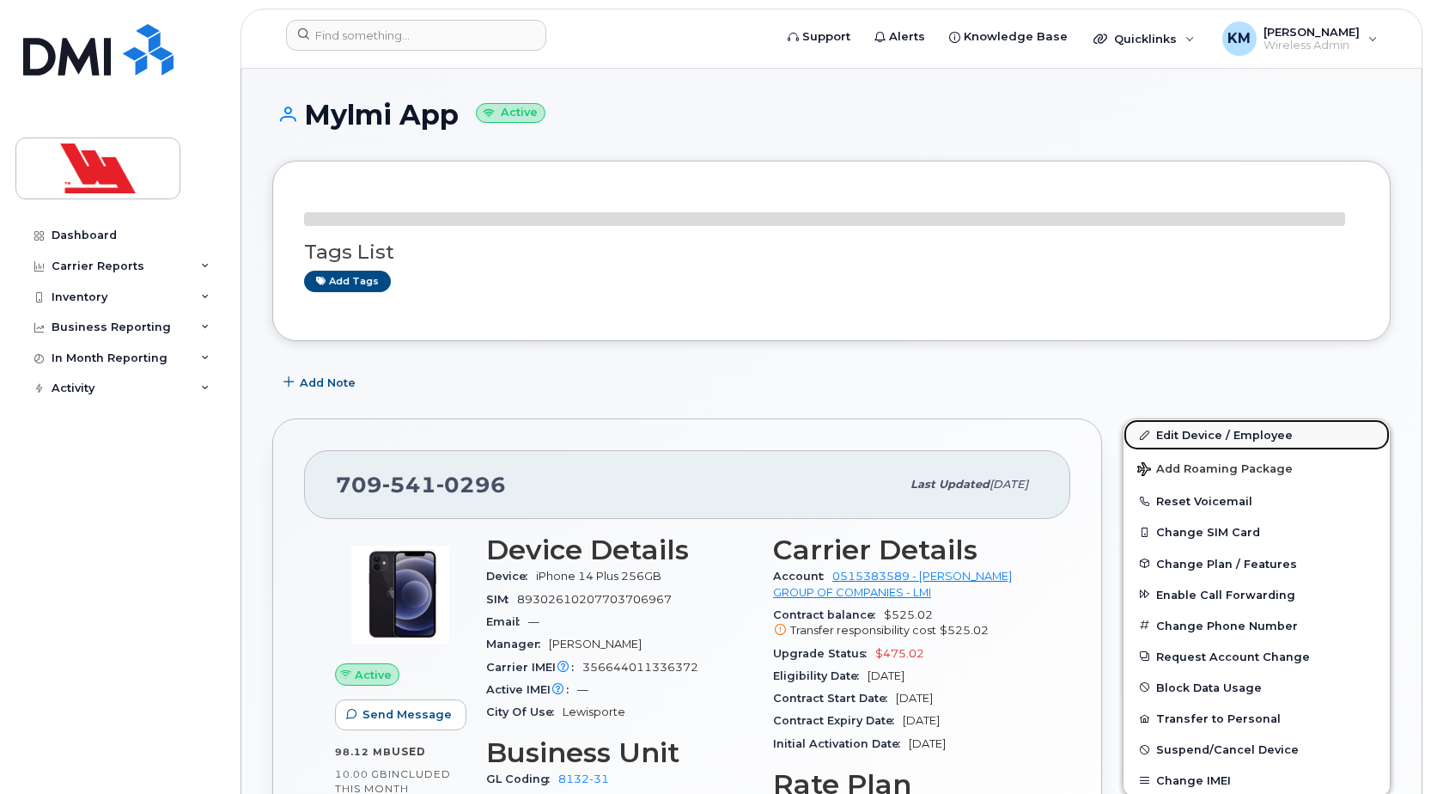
click at [1224, 429] on link "Edit Device / Employee" at bounding box center [1256, 434] width 266 height 31
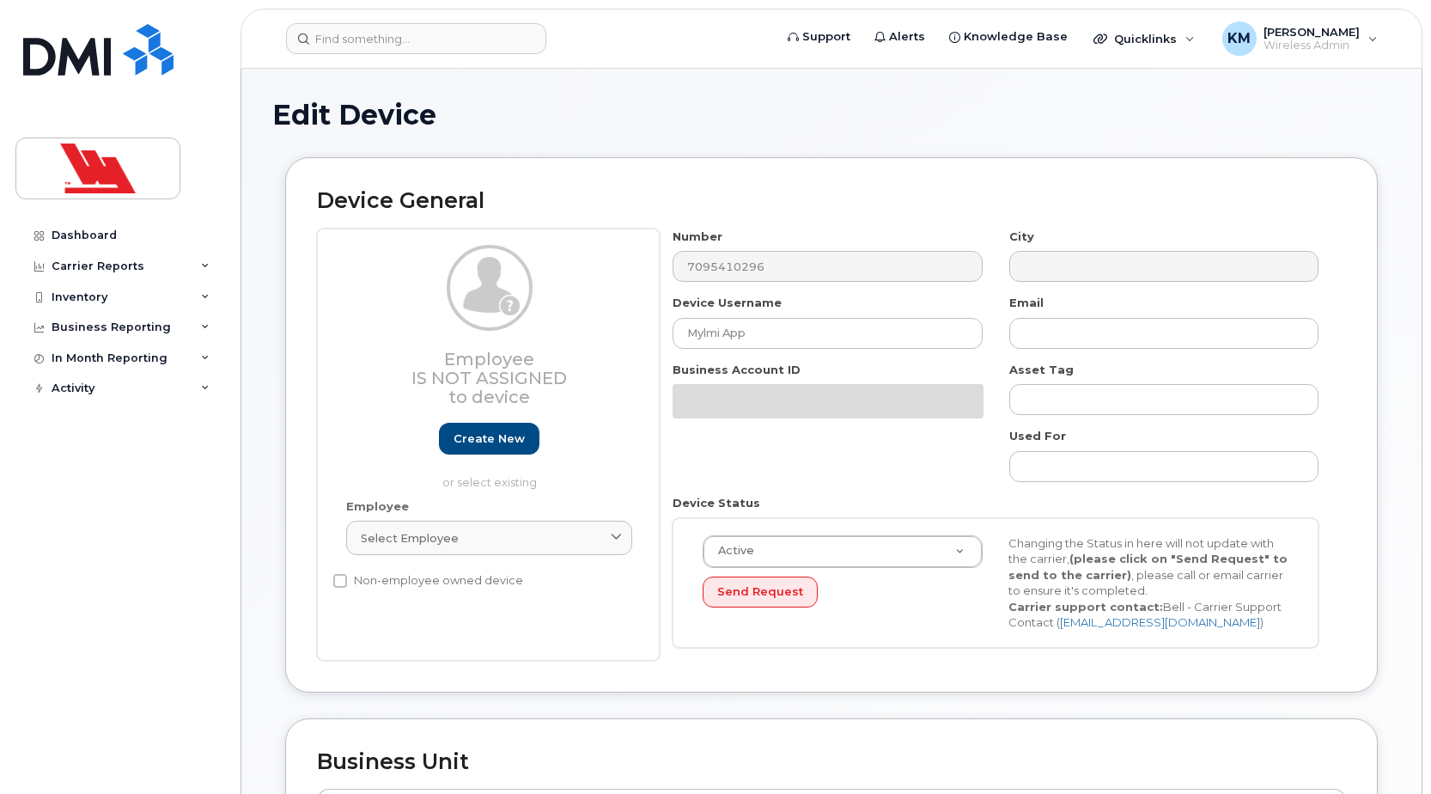
select select "36144326"
select select "36144335"
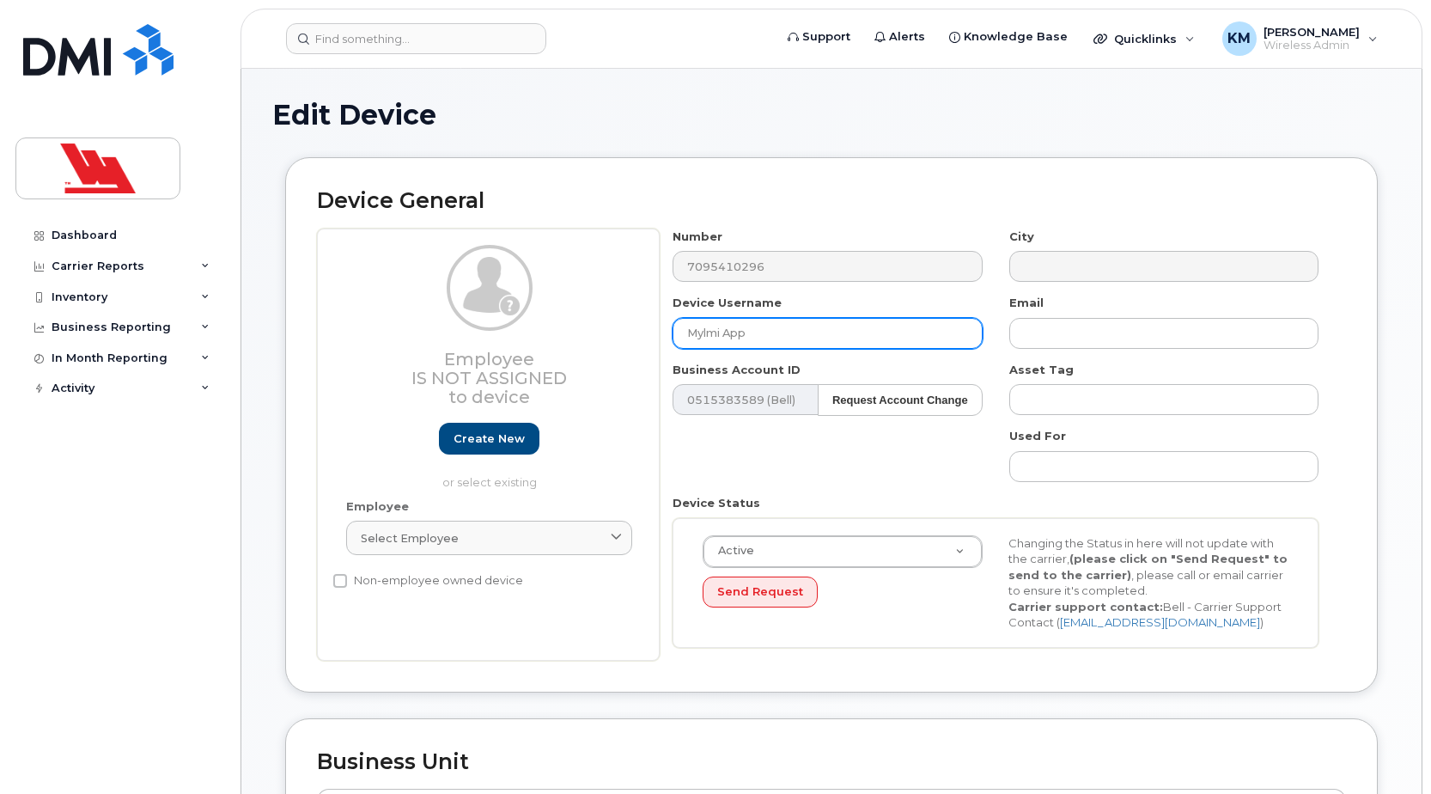
click at [771, 332] on input "Mylmi App" at bounding box center [826, 333] width 309 height 31
type input "Mylmi App #1"
type input "Saving..."
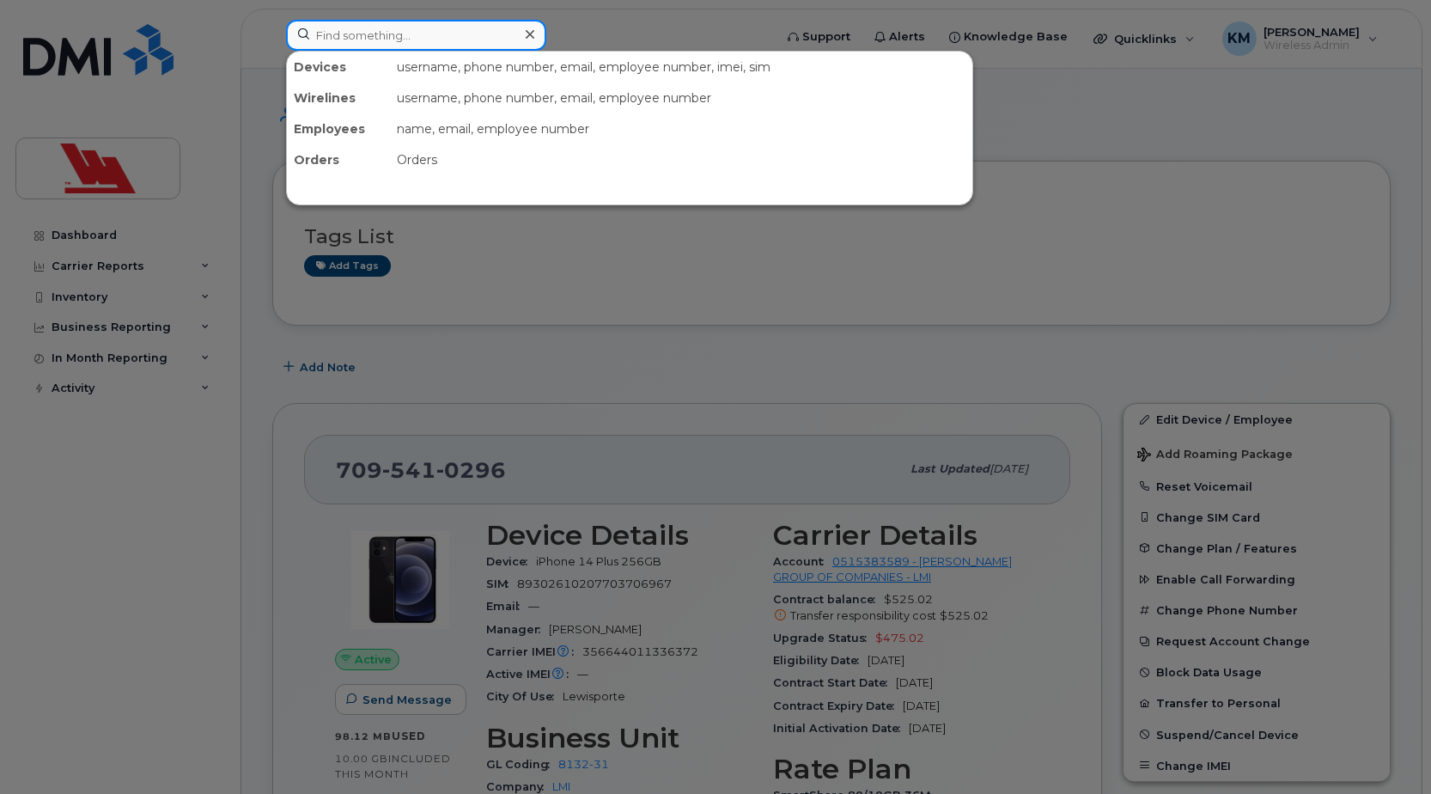
paste input "2089"
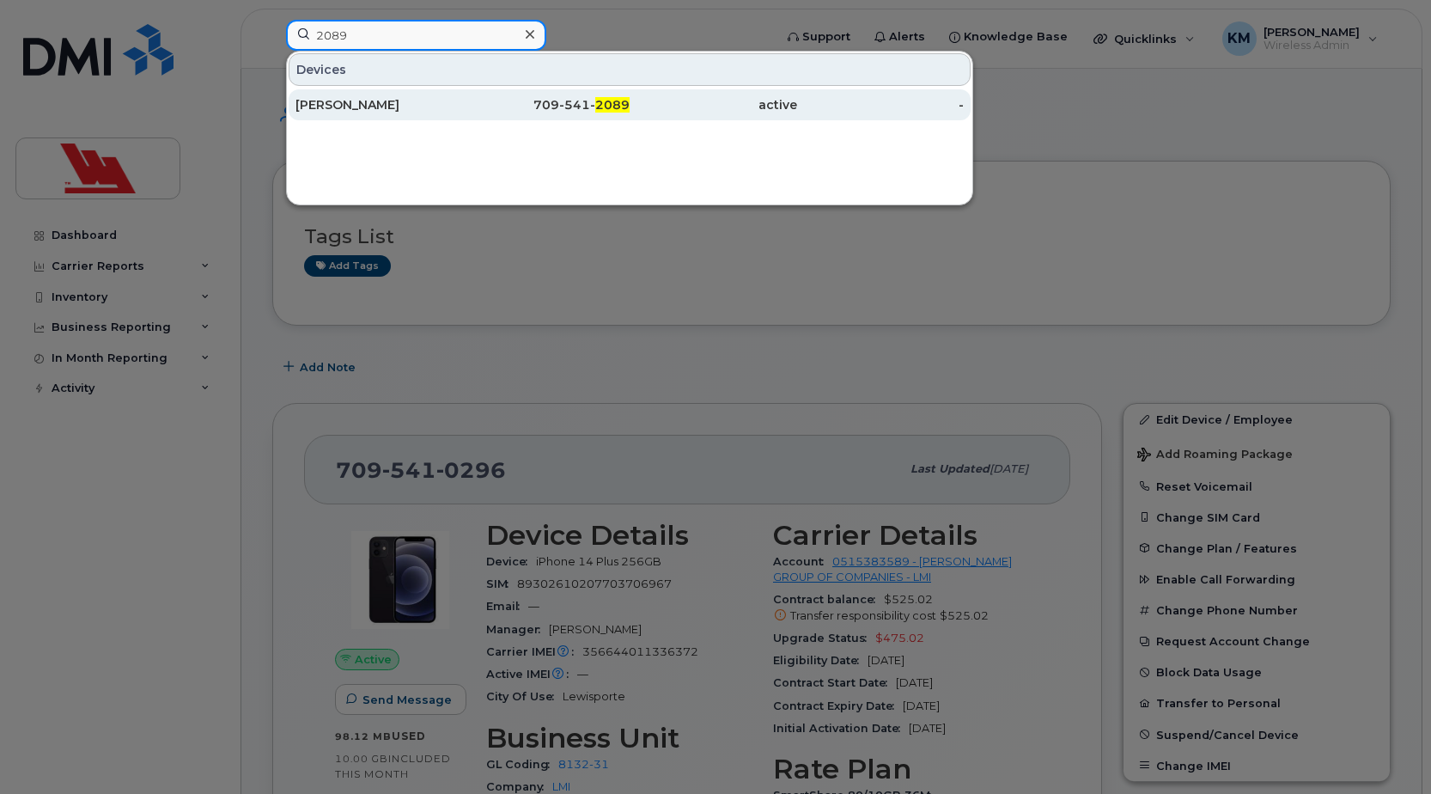
type input "2089"
click at [386, 104] on div "Greg Campbell" at bounding box center [378, 104] width 167 height 17
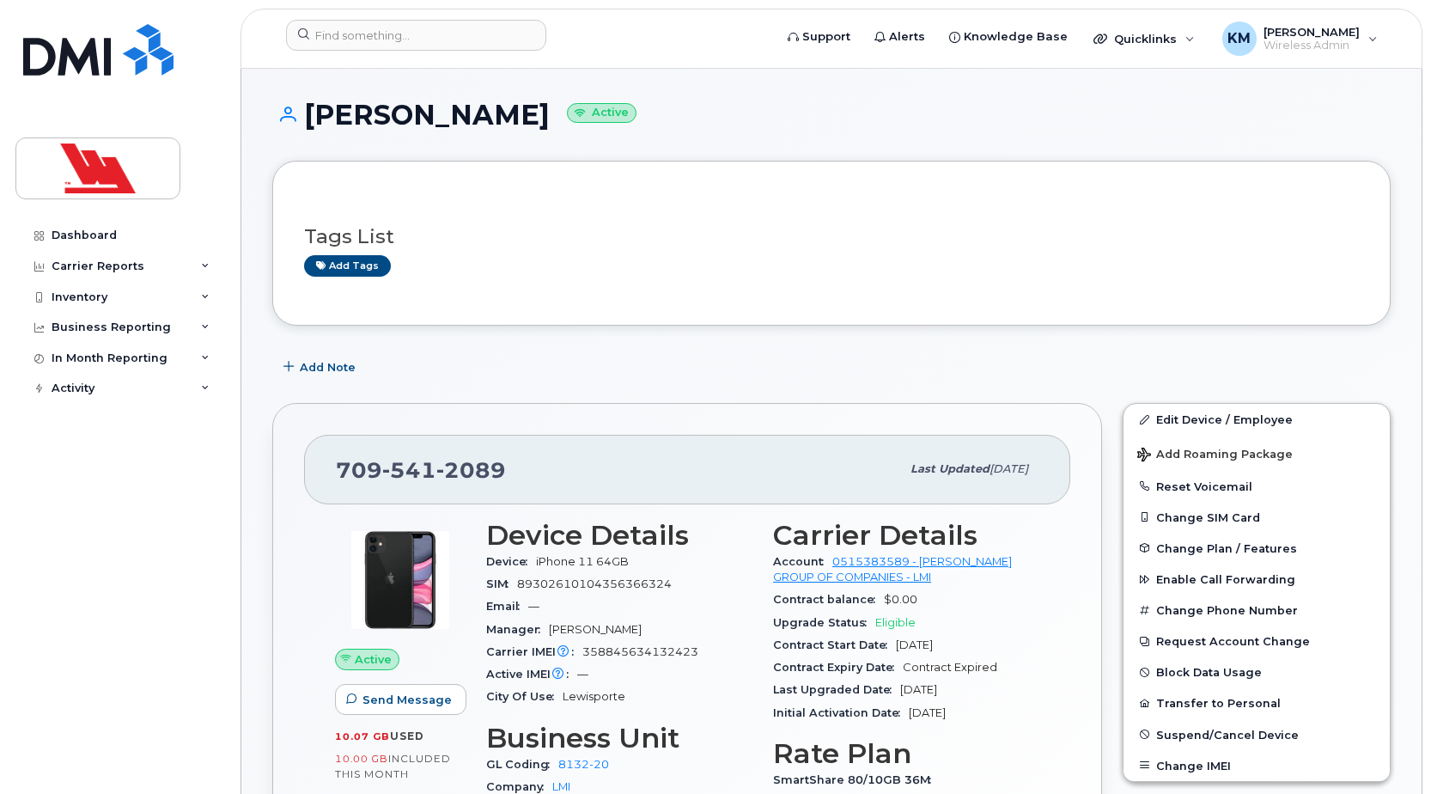
drag, startPoint x: 0, startPoint y: 0, endPoint x: 338, endPoint y: 132, distance: 363.3
click at [338, 132] on div "[PERSON_NAME] Active" at bounding box center [831, 130] width 1118 height 61
click at [1161, 424] on link "Edit Device / Employee" at bounding box center [1256, 419] width 266 height 31
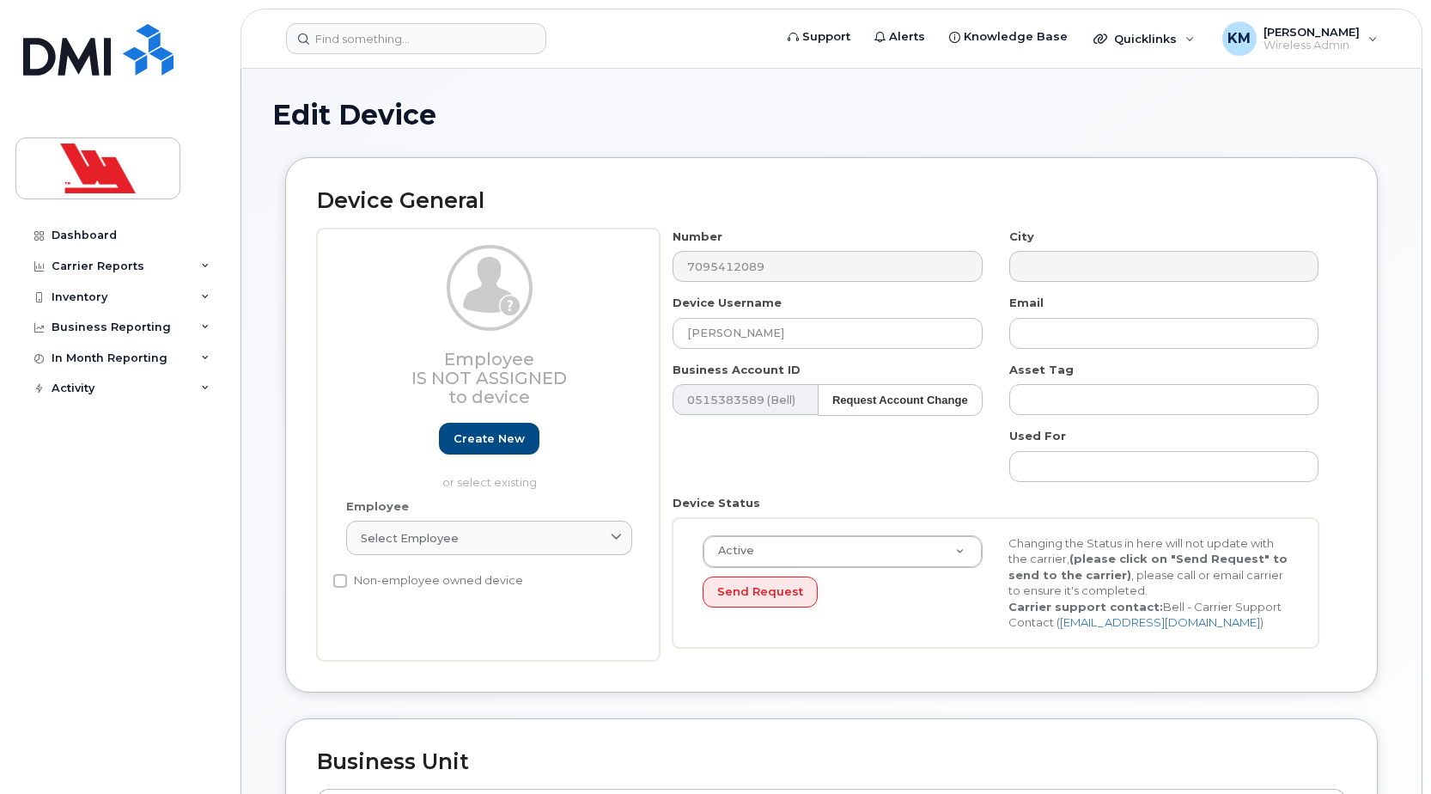
select select "36144316"
select select "36144335"
click at [714, 334] on input "Greg Campbell" at bounding box center [826, 333] width 309 height 31
type input "Gregory Campbell"
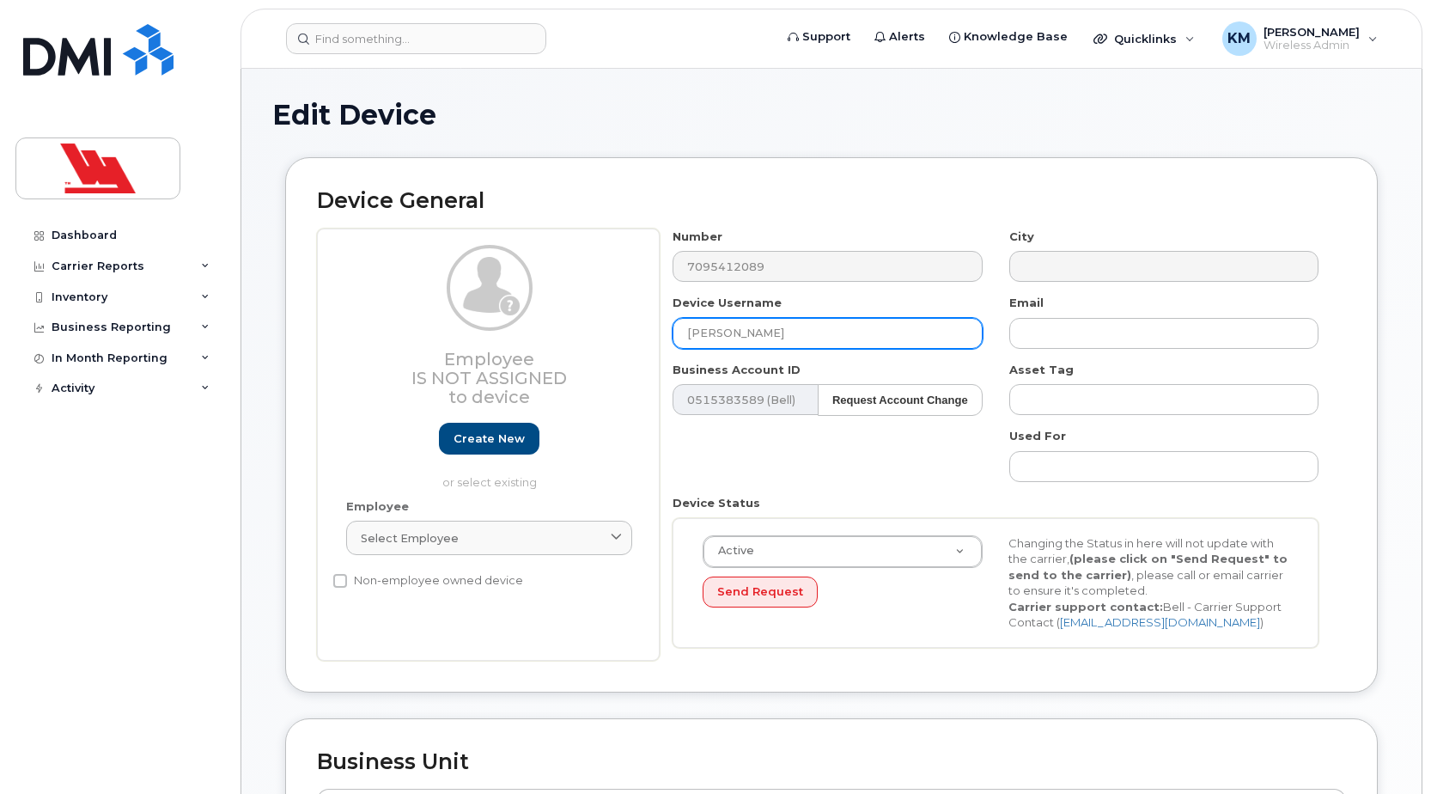
type input "Saving..."
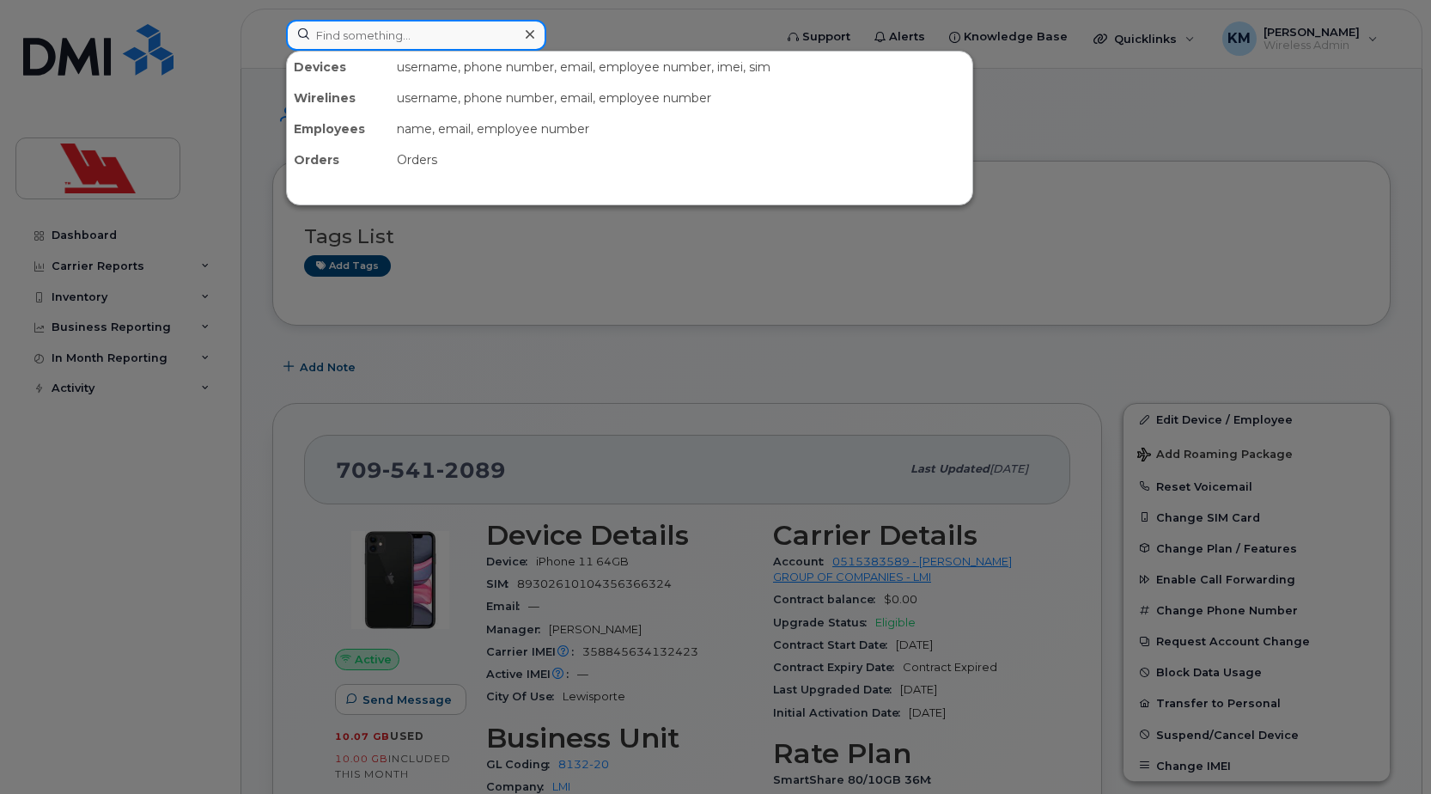
paste input "1586"
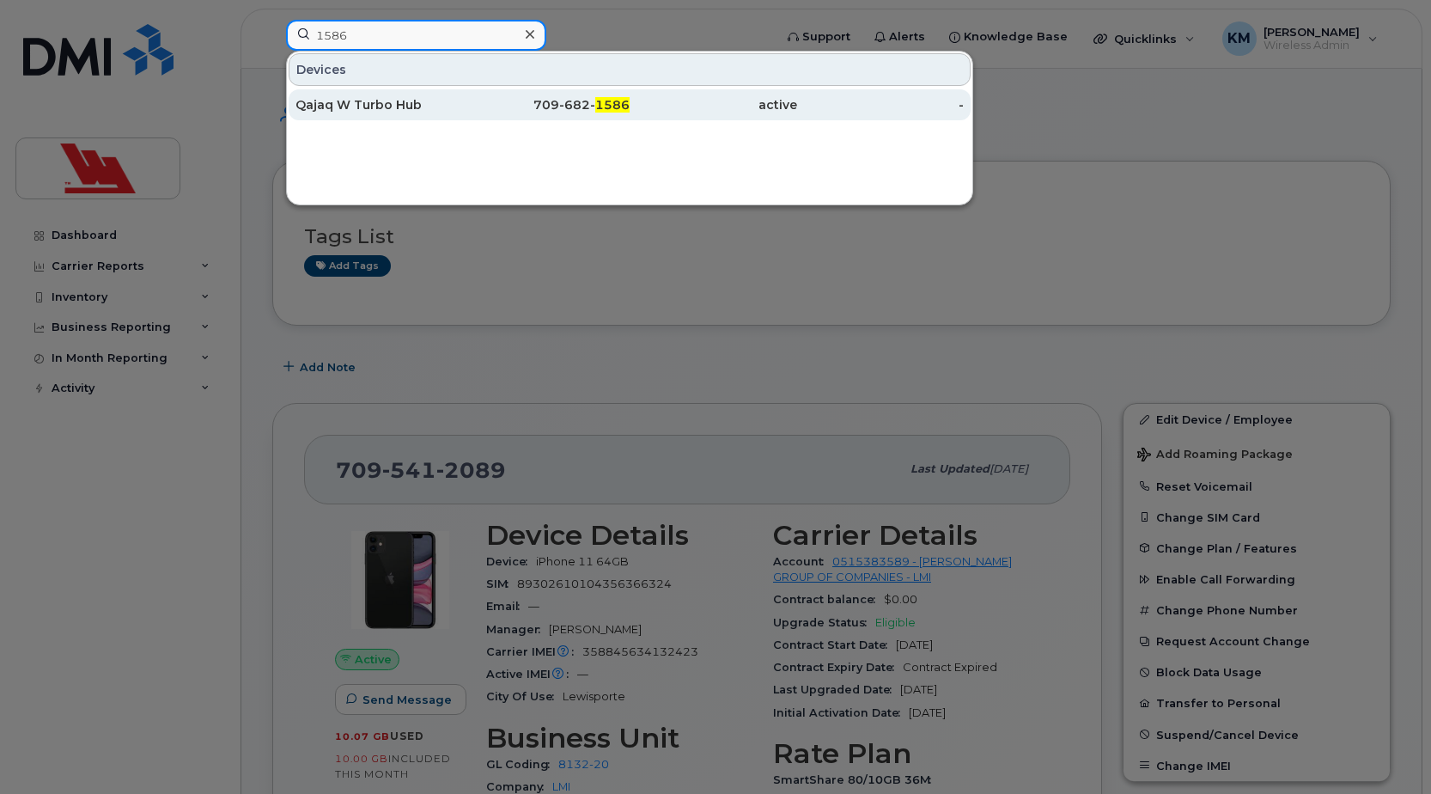
type input "1586"
click at [418, 105] on div "Qajaq W Turbo Hub" at bounding box center [378, 104] width 167 height 17
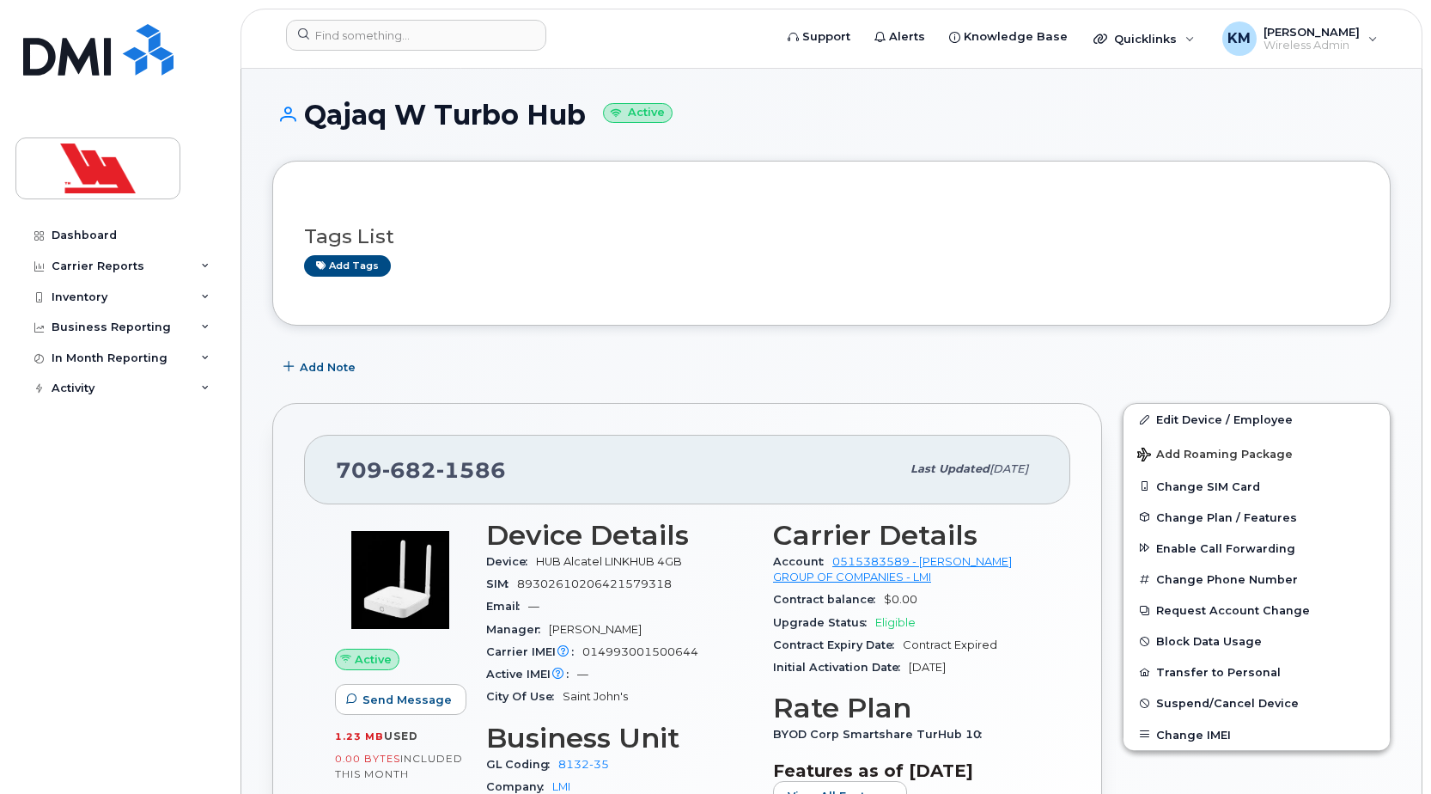
drag, startPoint x: 589, startPoint y: 119, endPoint x: 314, endPoint y: 114, distance: 274.9
click at [314, 114] on h1 "Qajaq W Turbo Hub Active" at bounding box center [831, 115] width 1118 height 30
copy h1 "Qajaq W Turbo Hub"
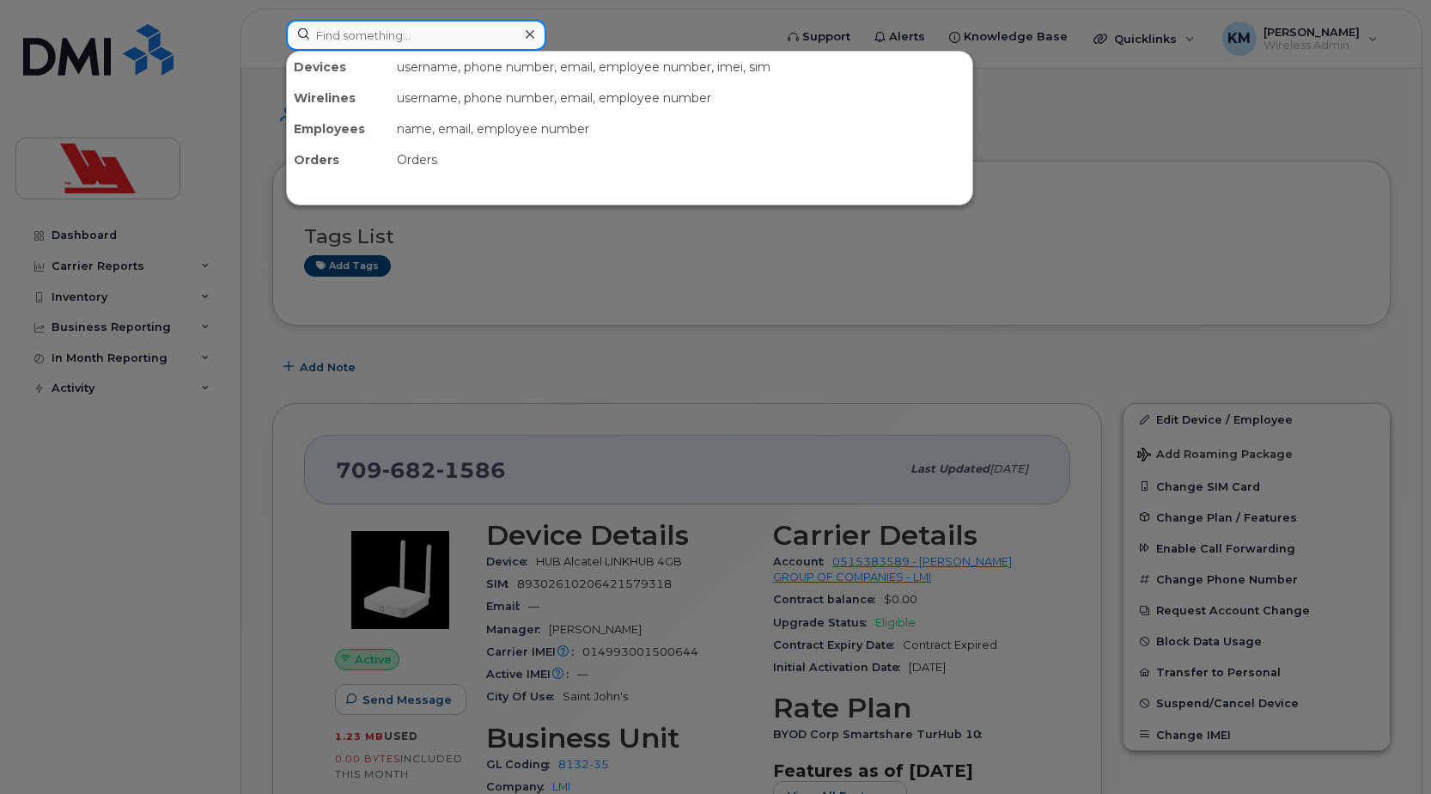
paste input "9425"
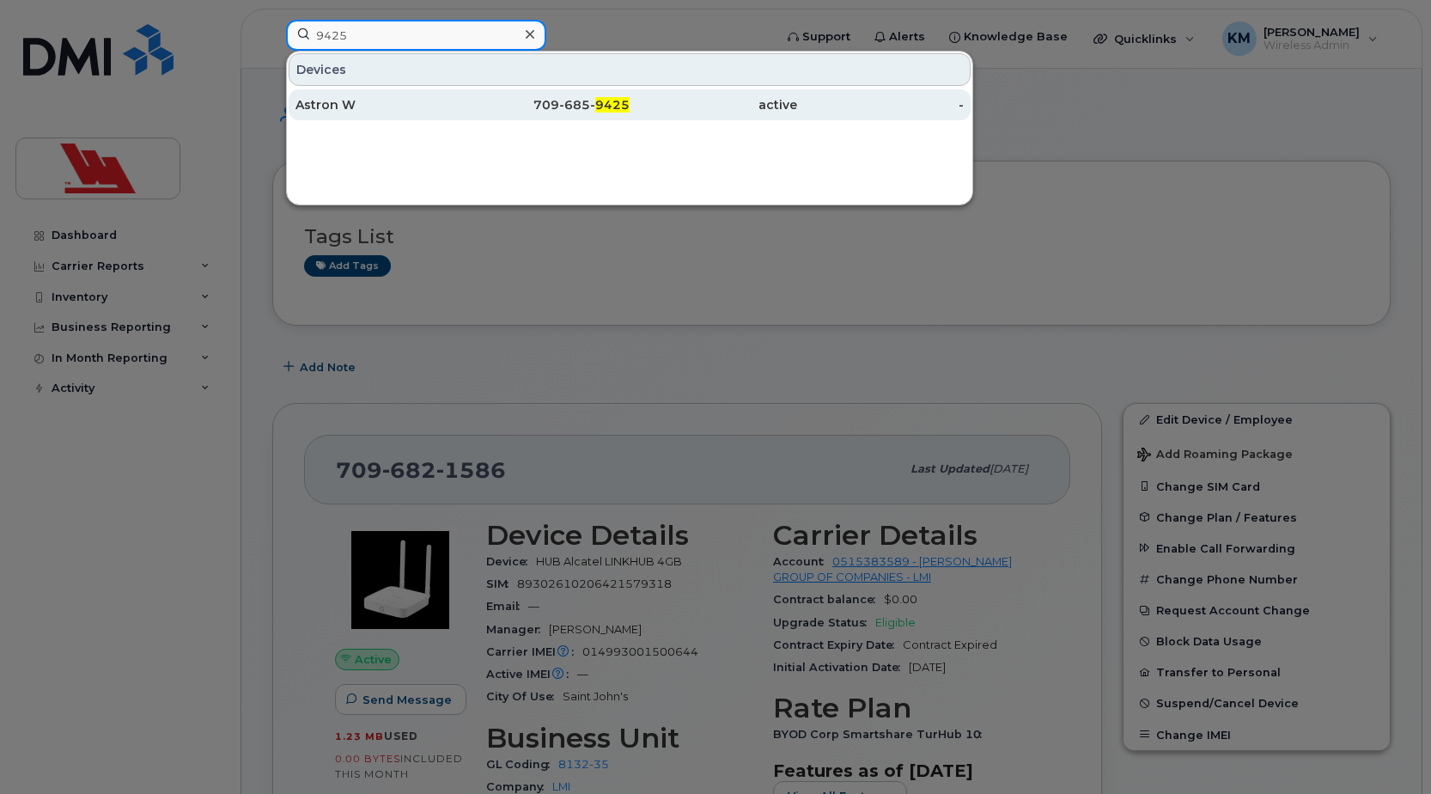
type input "9425"
click at [456, 104] on div "Astron W" at bounding box center [378, 104] width 167 height 17
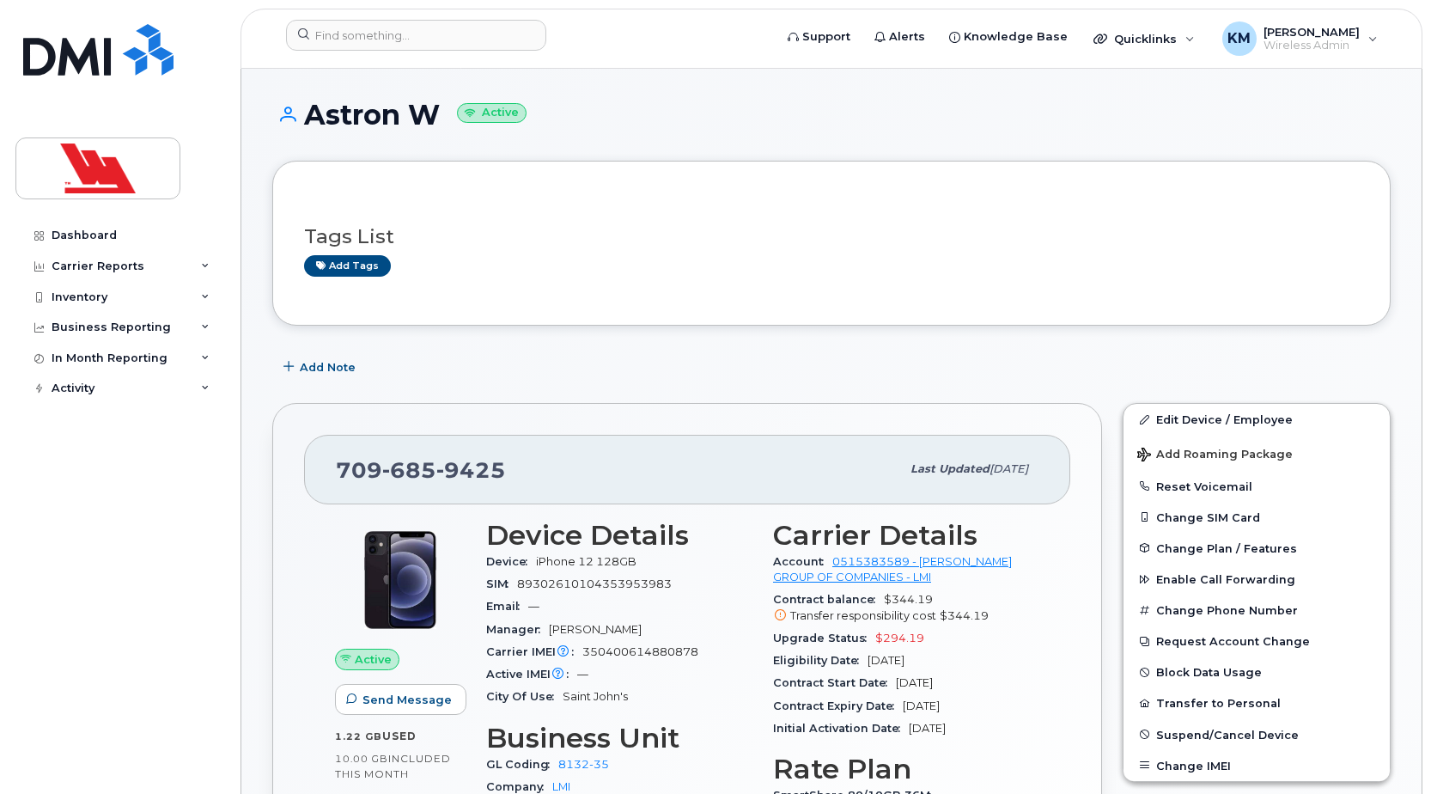
drag, startPoint x: 439, startPoint y: 113, endPoint x: 311, endPoint y: 102, distance: 128.4
click at [311, 102] on h1 "Astron W Active" at bounding box center [831, 115] width 1118 height 30
copy h1 "Astron W"
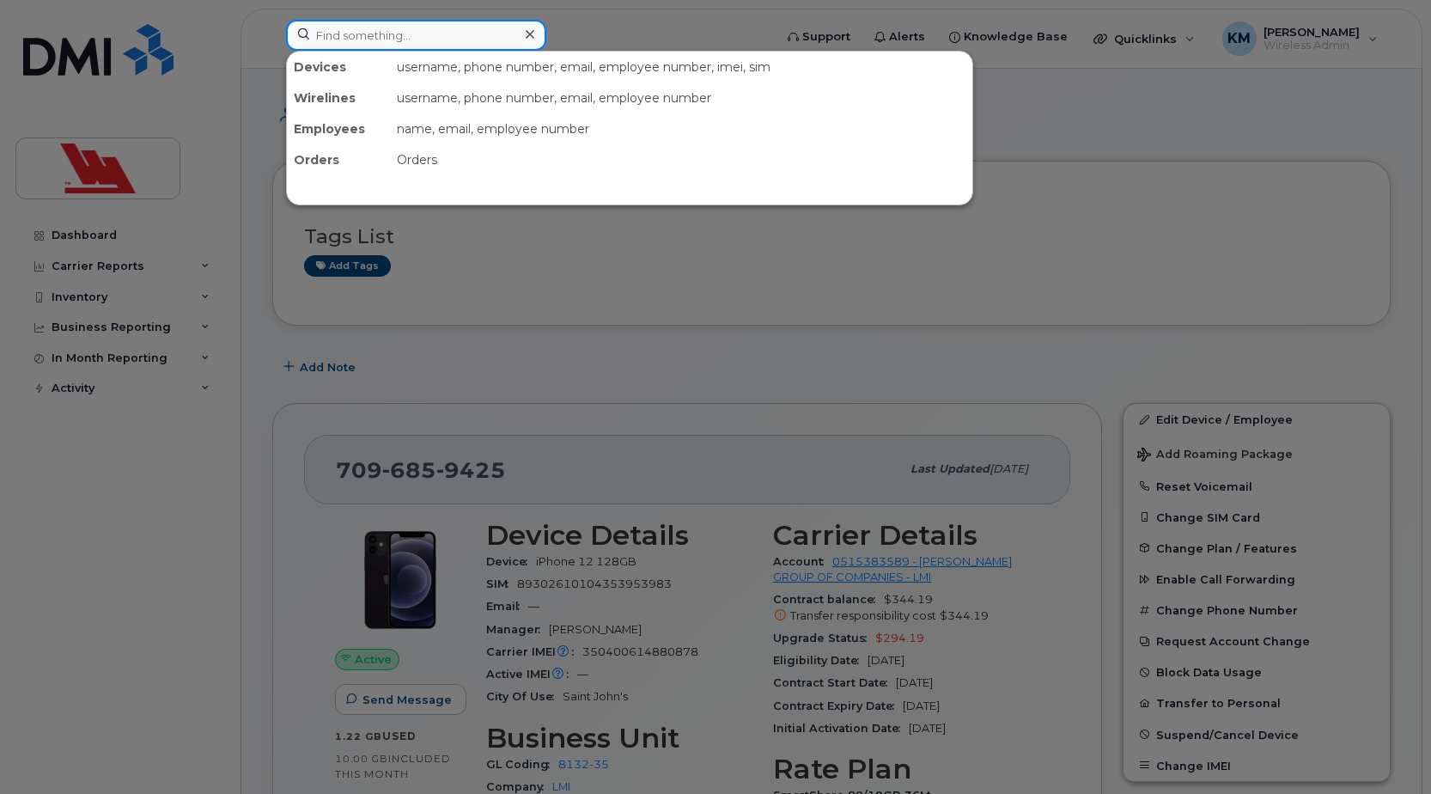
paste input "5610"
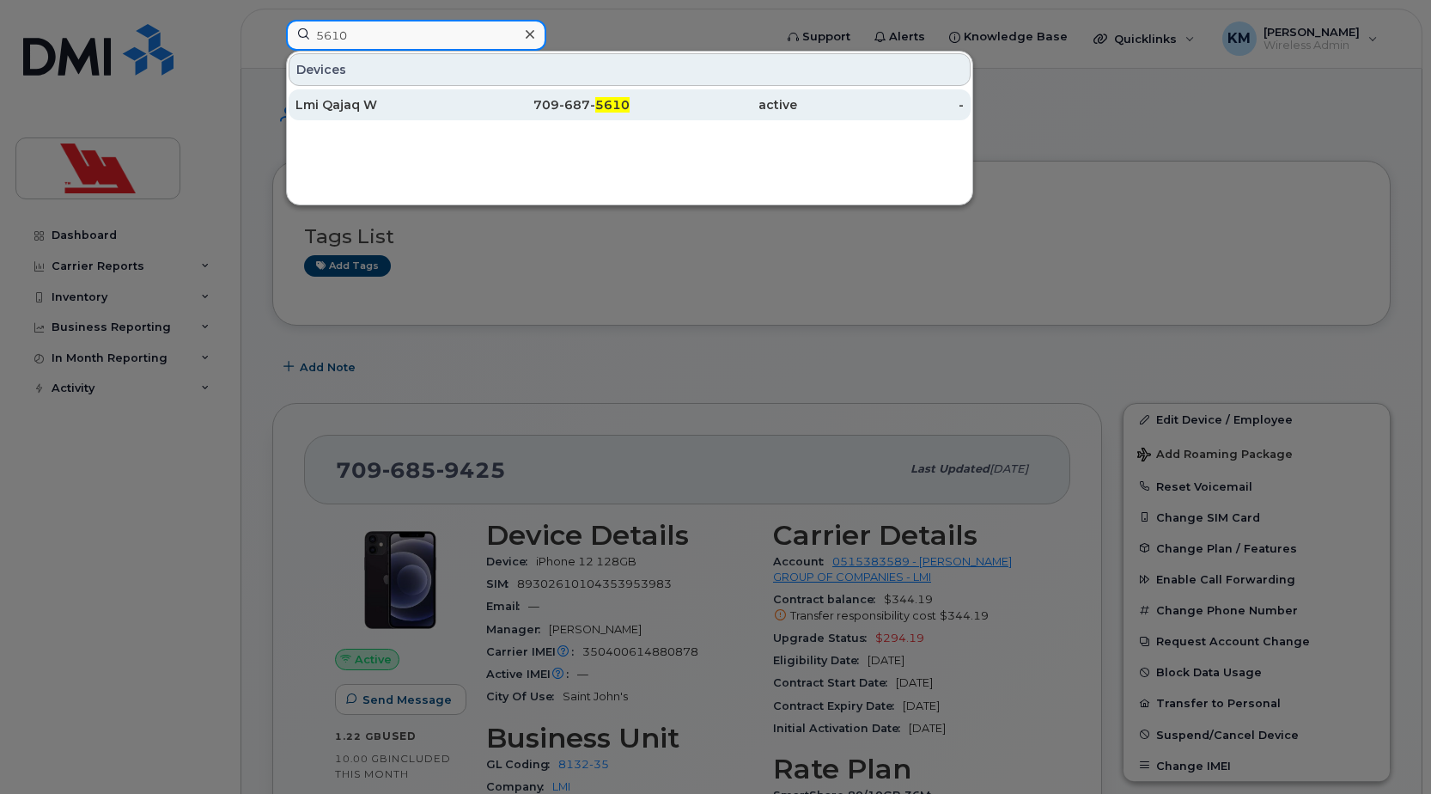
type input "5610"
click at [416, 103] on div "Lmi Qajaq W" at bounding box center [378, 104] width 167 height 17
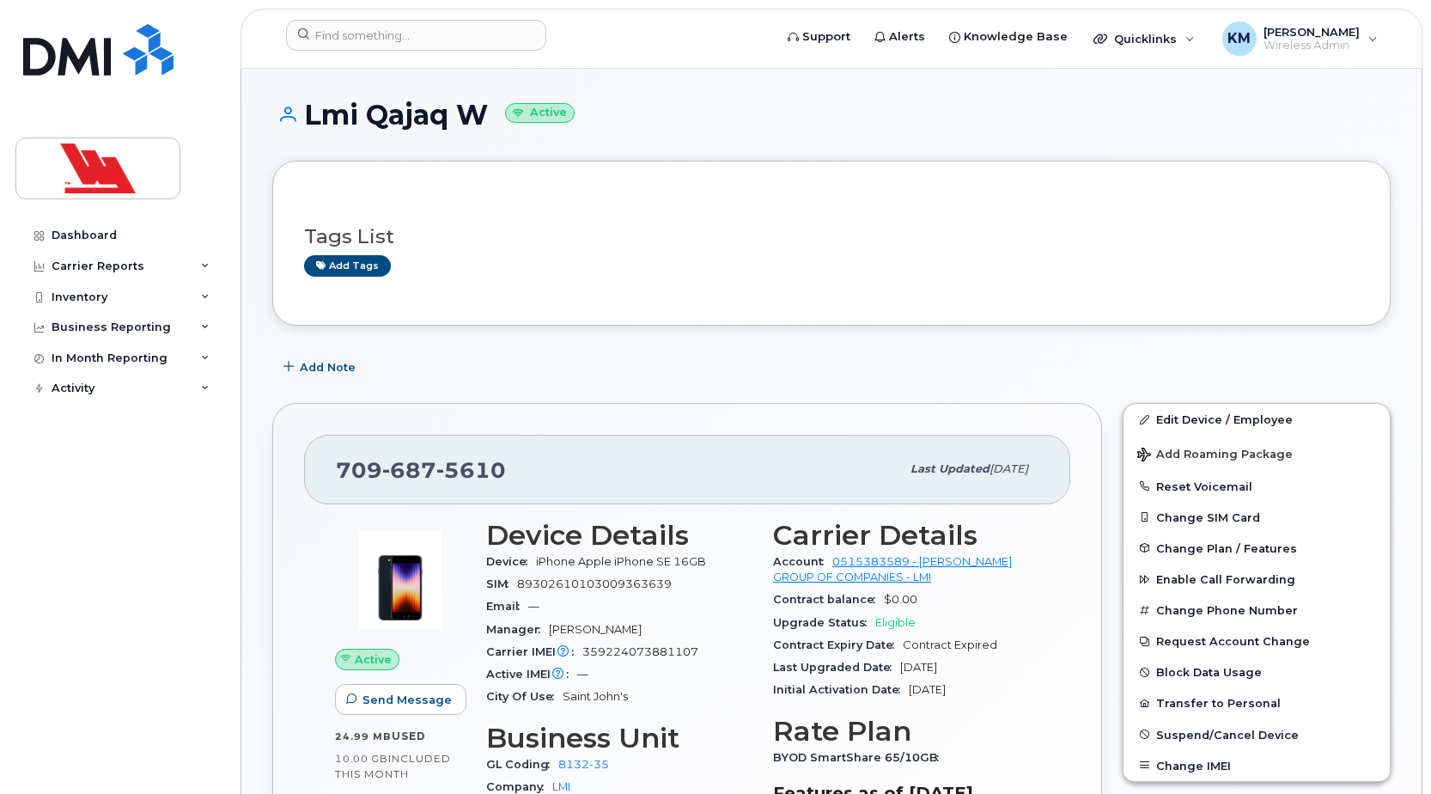
drag, startPoint x: 488, startPoint y: 117, endPoint x: 309, endPoint y: 108, distance: 178.8
click at [309, 108] on h1 "Lmi Qajaq W Active" at bounding box center [831, 115] width 1118 height 30
copy h1 "Lmi Qajaq W"
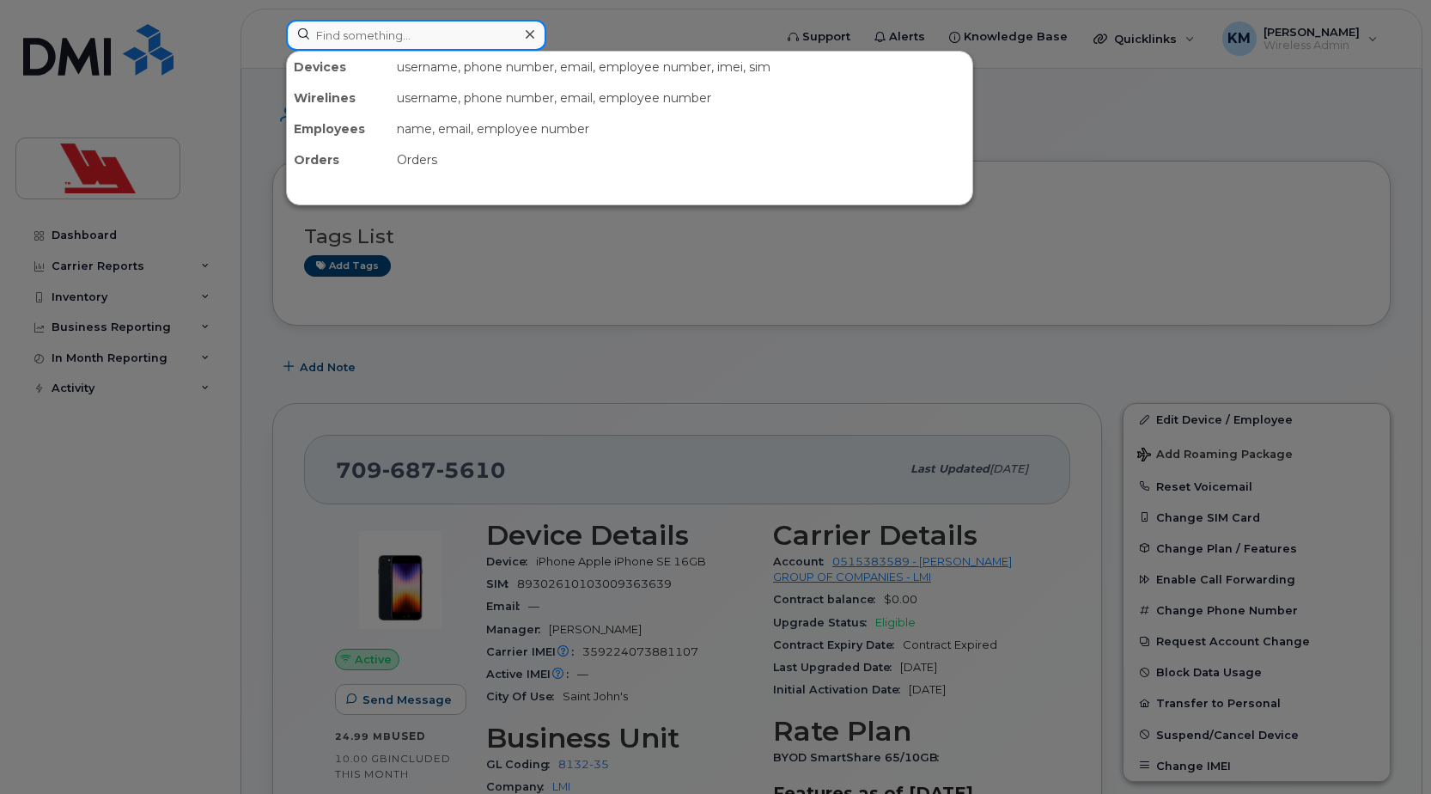
paste input "9425"
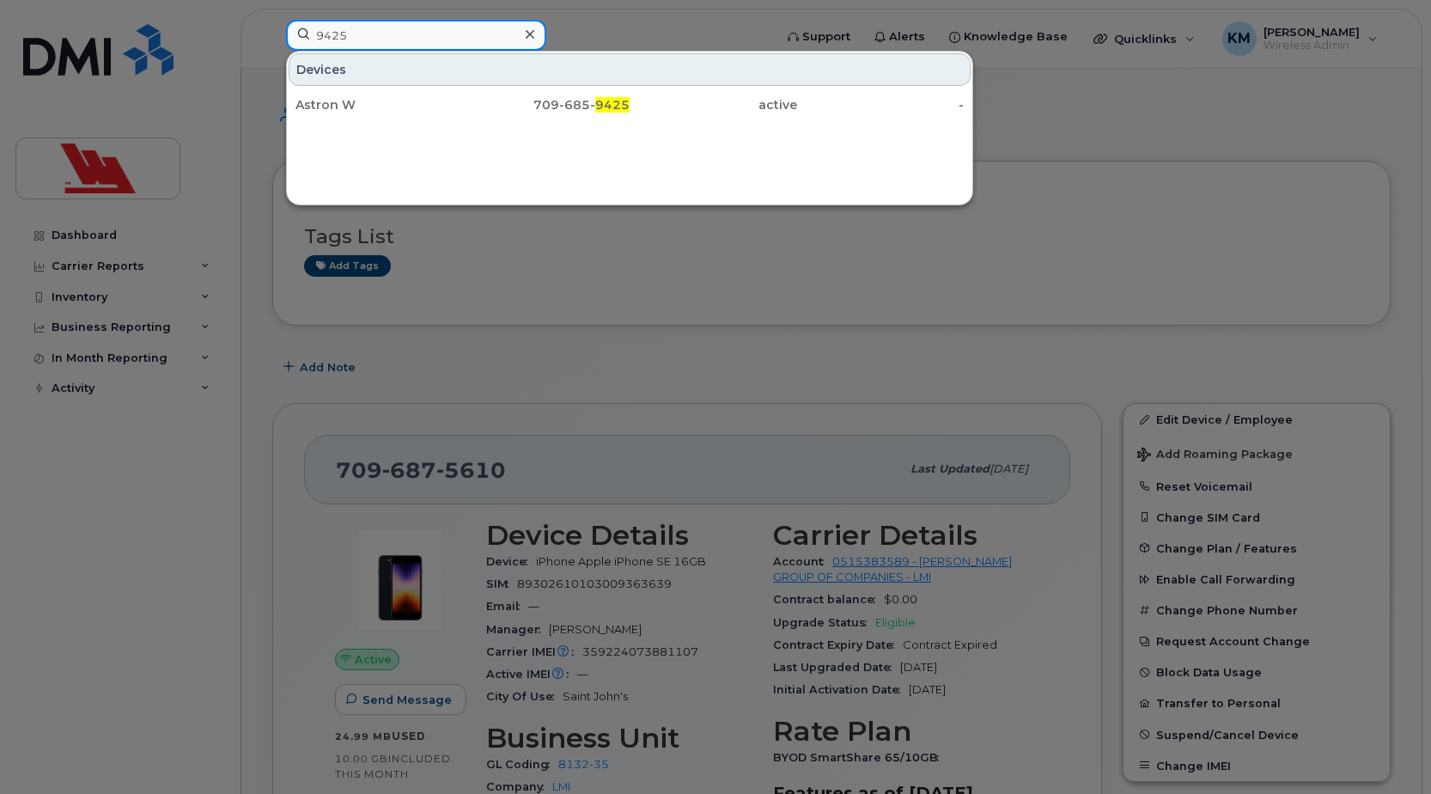
type input "9425"
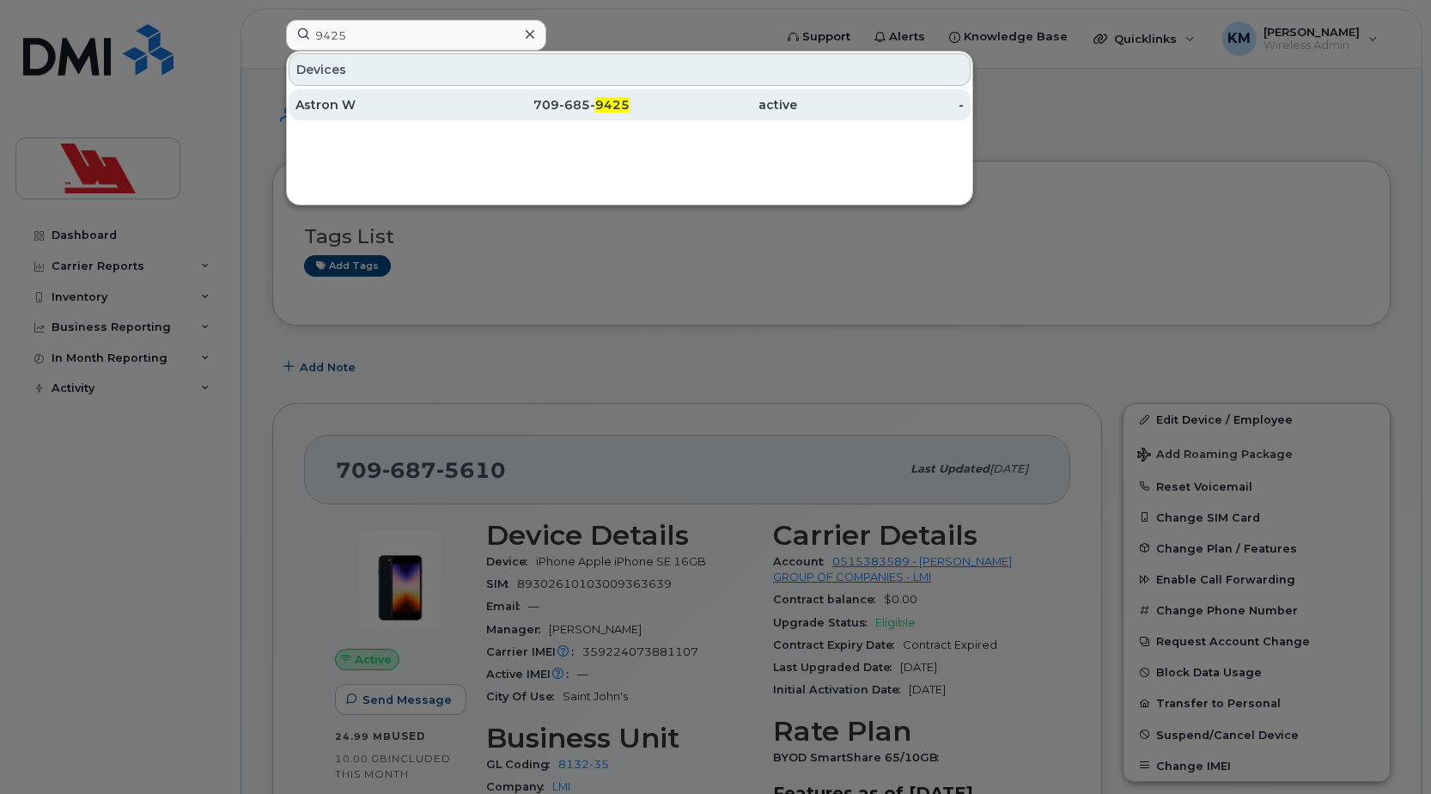
drag, startPoint x: 362, startPoint y: 126, endPoint x: 372, endPoint y: 96, distance: 31.8
click at [372, 96] on div "Astron W" at bounding box center [378, 104] width 167 height 31
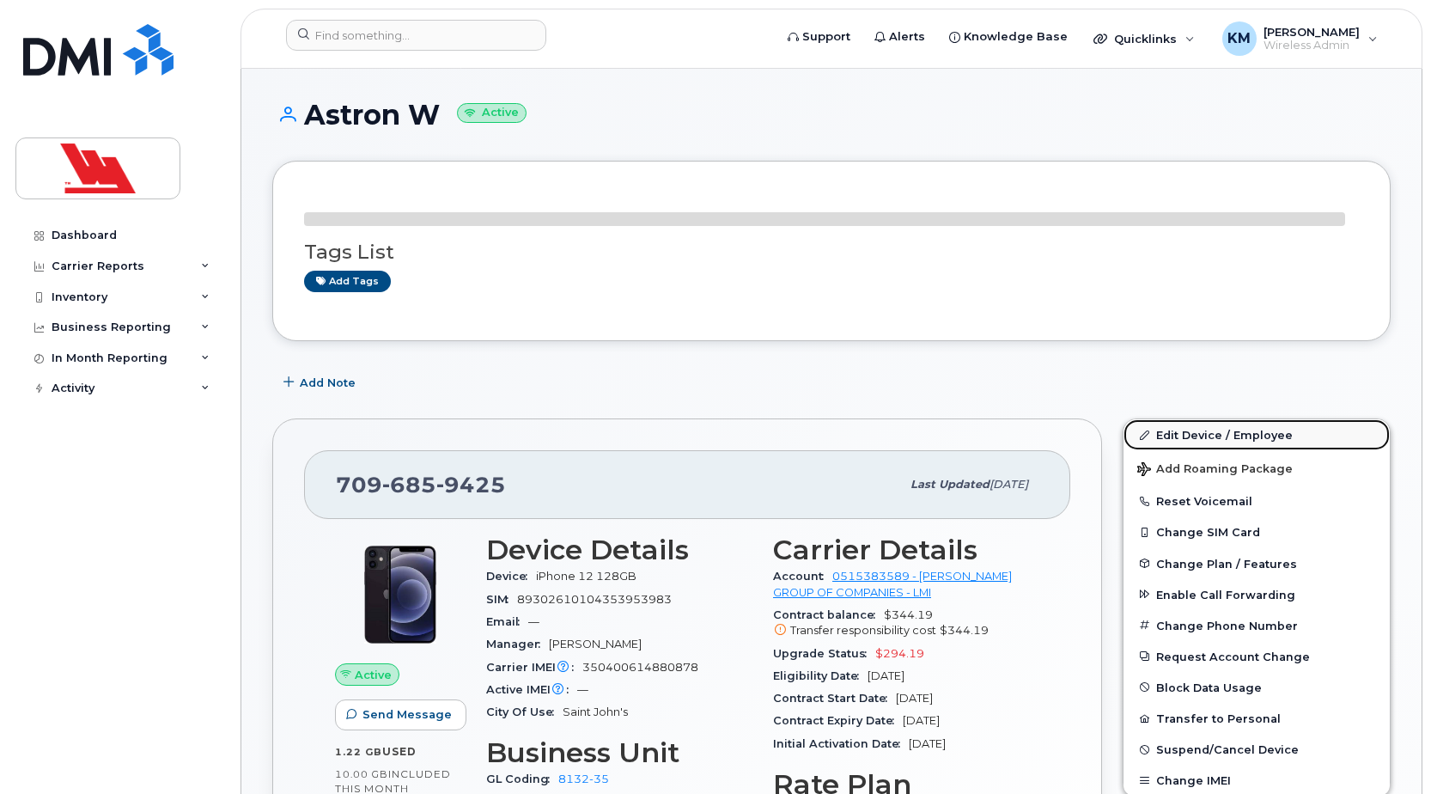
click at [1194, 430] on link "Edit Device / Employee" at bounding box center [1256, 434] width 266 height 31
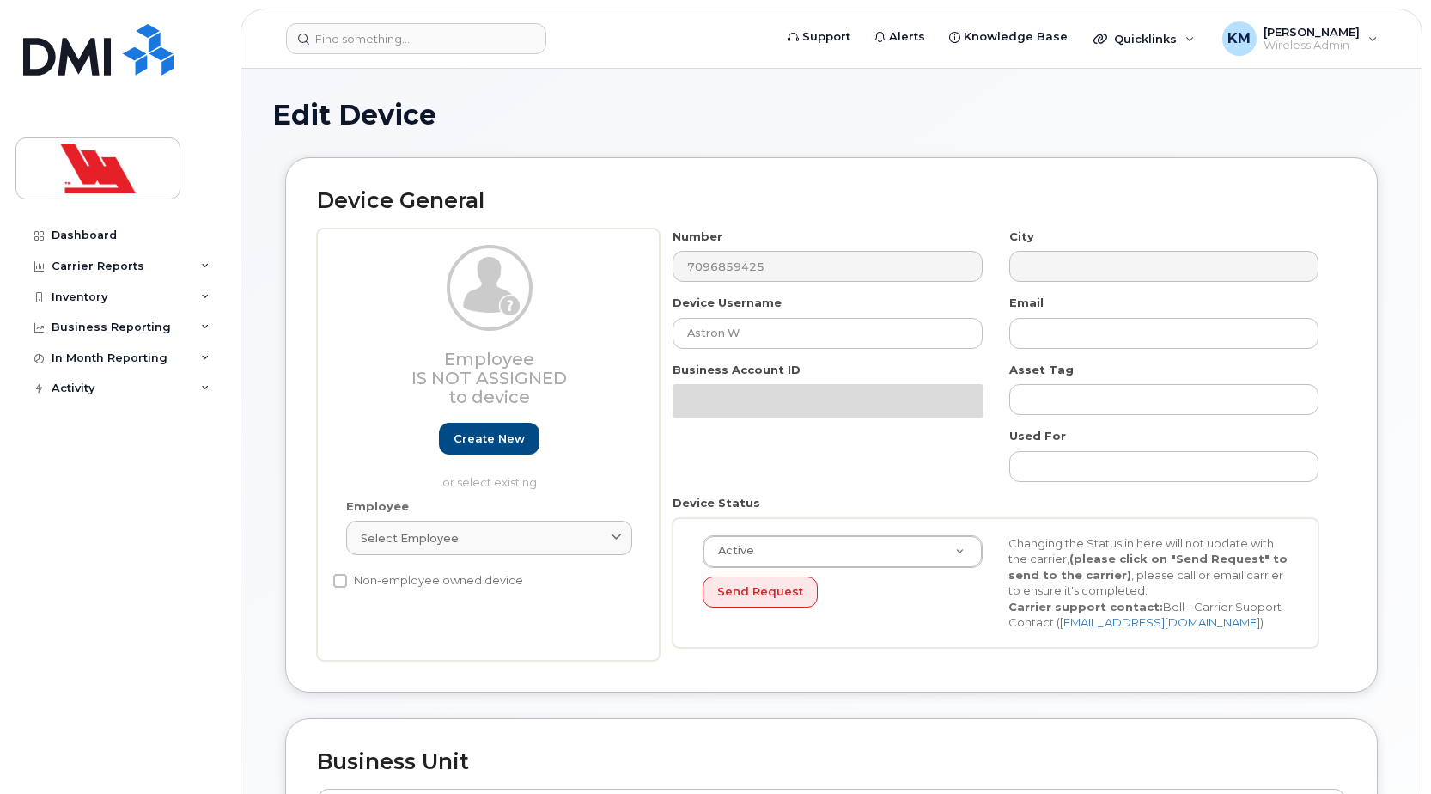
select select "36144317"
select select "36144335"
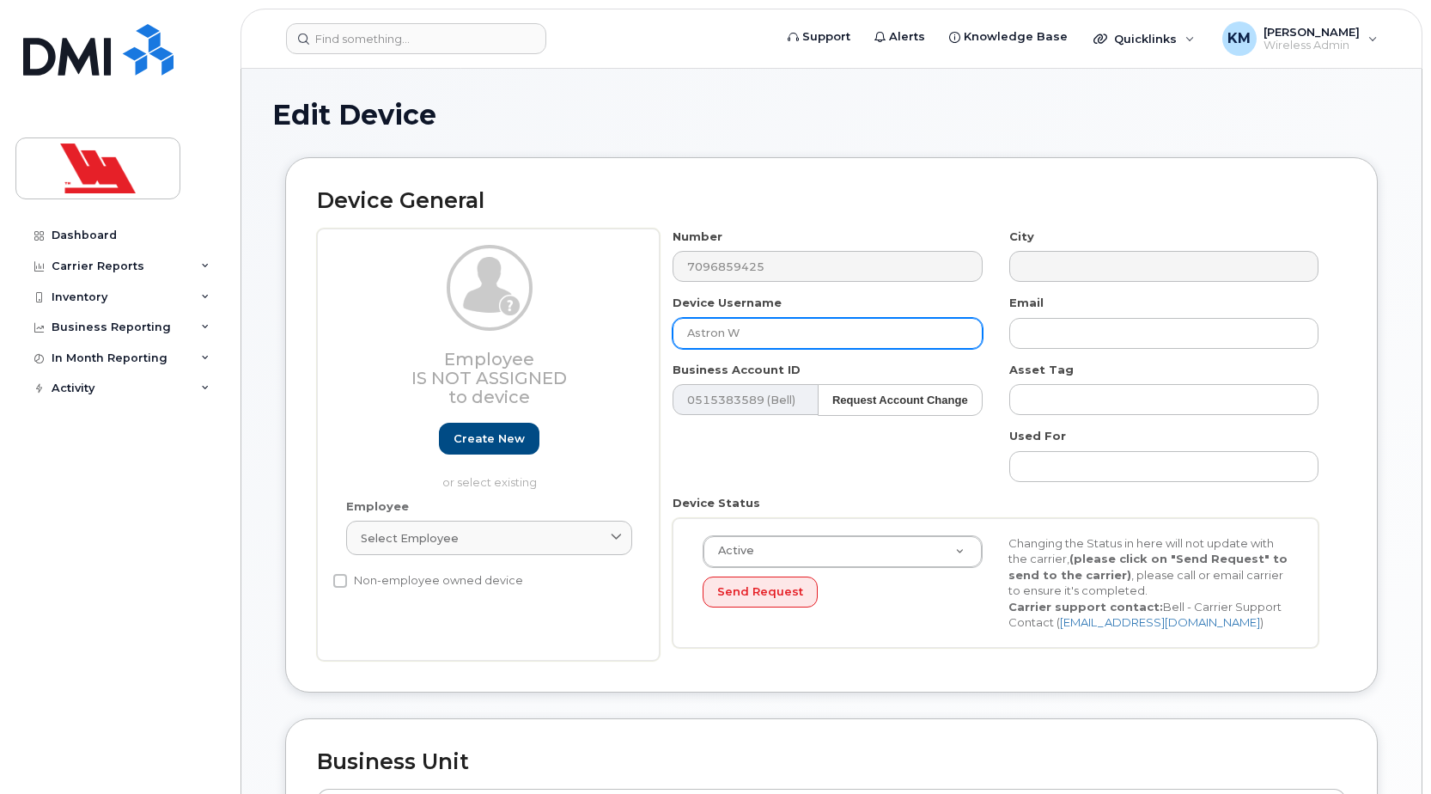
click at [685, 331] on input "Astron W" at bounding box center [826, 333] width 309 height 31
type input "Lmi Astron W"
type input "Saving..."
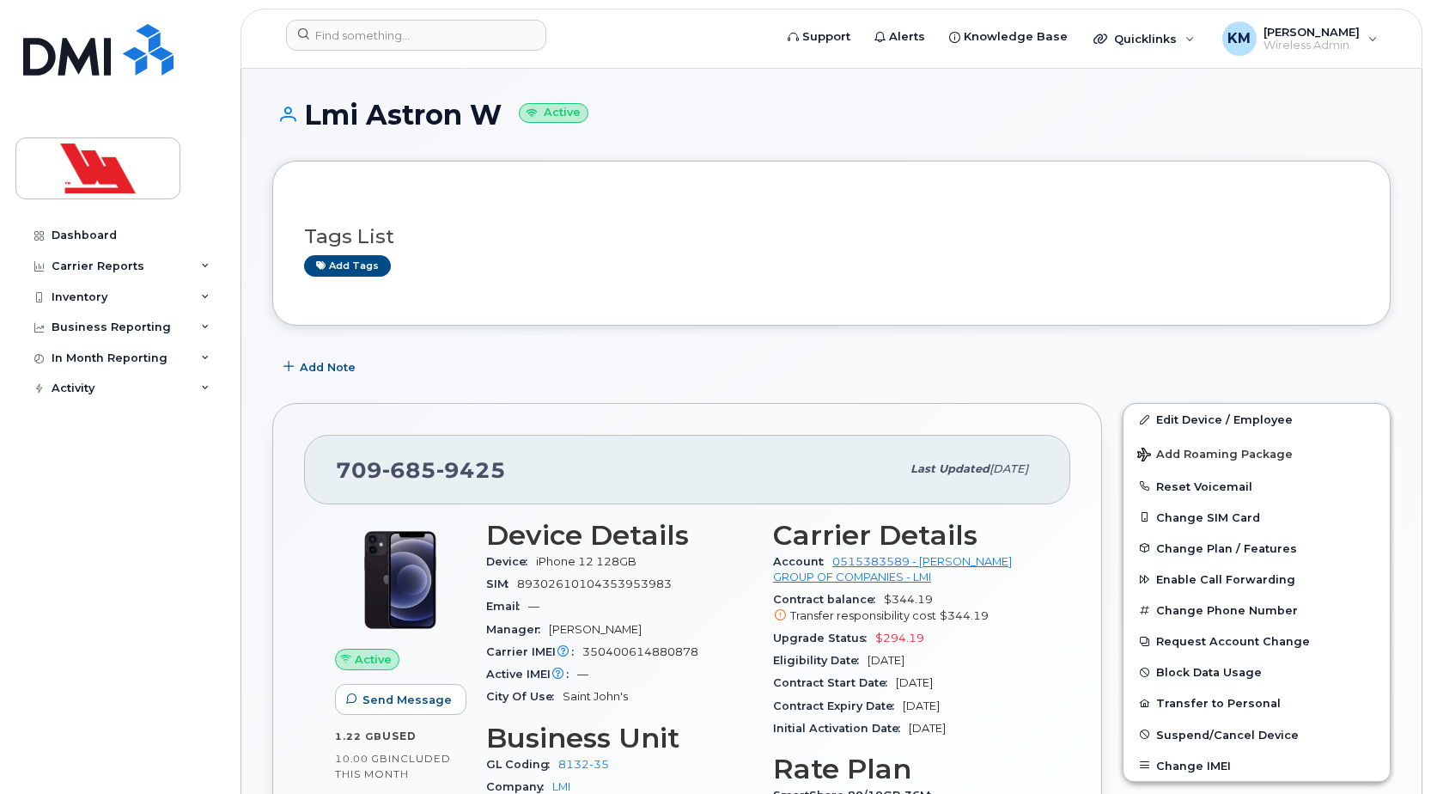
drag, startPoint x: 502, startPoint y: 113, endPoint x: 293, endPoint y: 117, distance: 208.7
click at [293, 117] on h1 "Lmi Astron W Active" at bounding box center [831, 115] width 1118 height 30
copy h1 "Lmi Astron W"
click at [362, 111] on h1 "Lmi Astron W Active" at bounding box center [831, 115] width 1118 height 30
drag, startPoint x: 493, startPoint y: 115, endPoint x: 308, endPoint y: 131, distance: 185.4
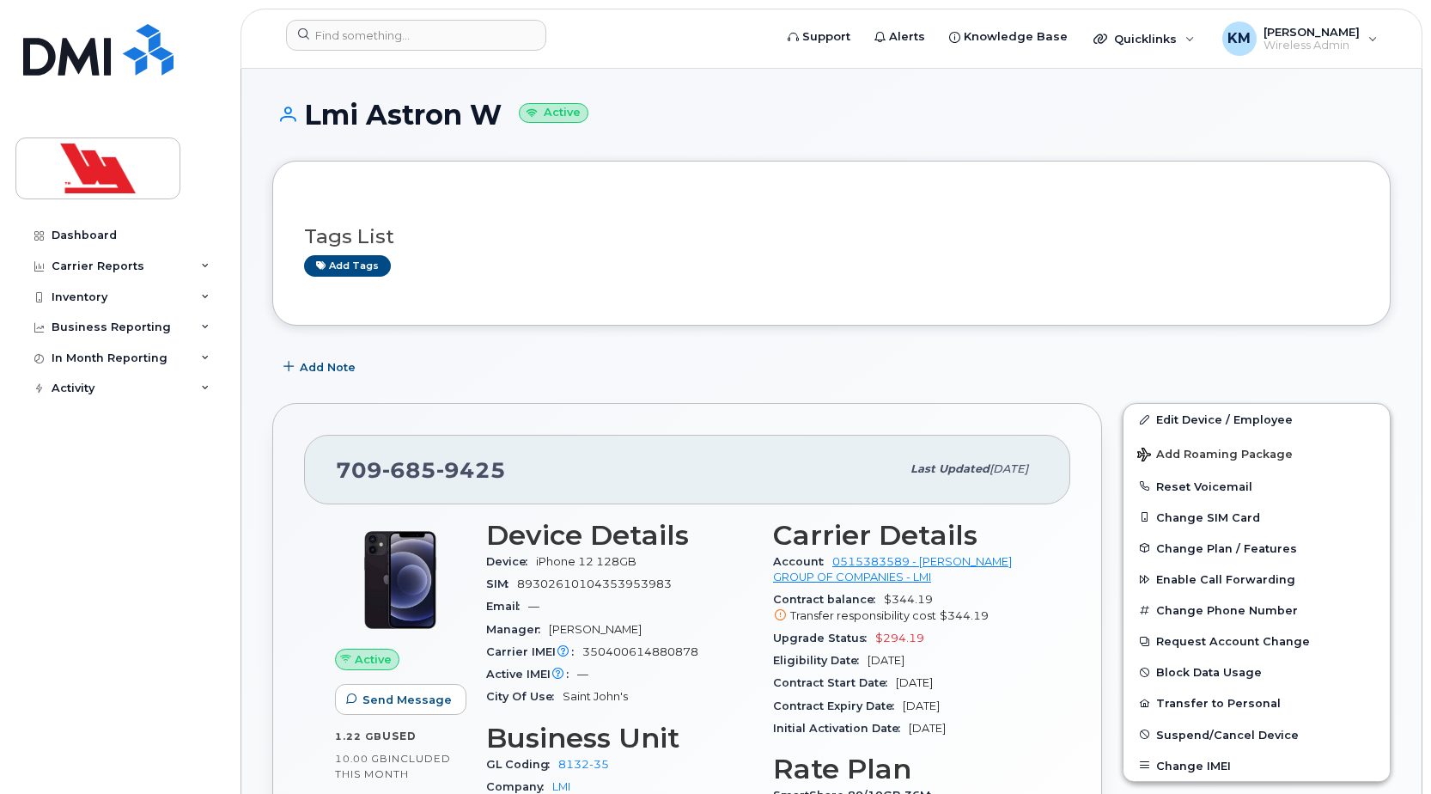
click at [308, 131] on div "Lmi Astron W Active" at bounding box center [831, 130] width 1118 height 61
copy h1 "Lmi Astron W"
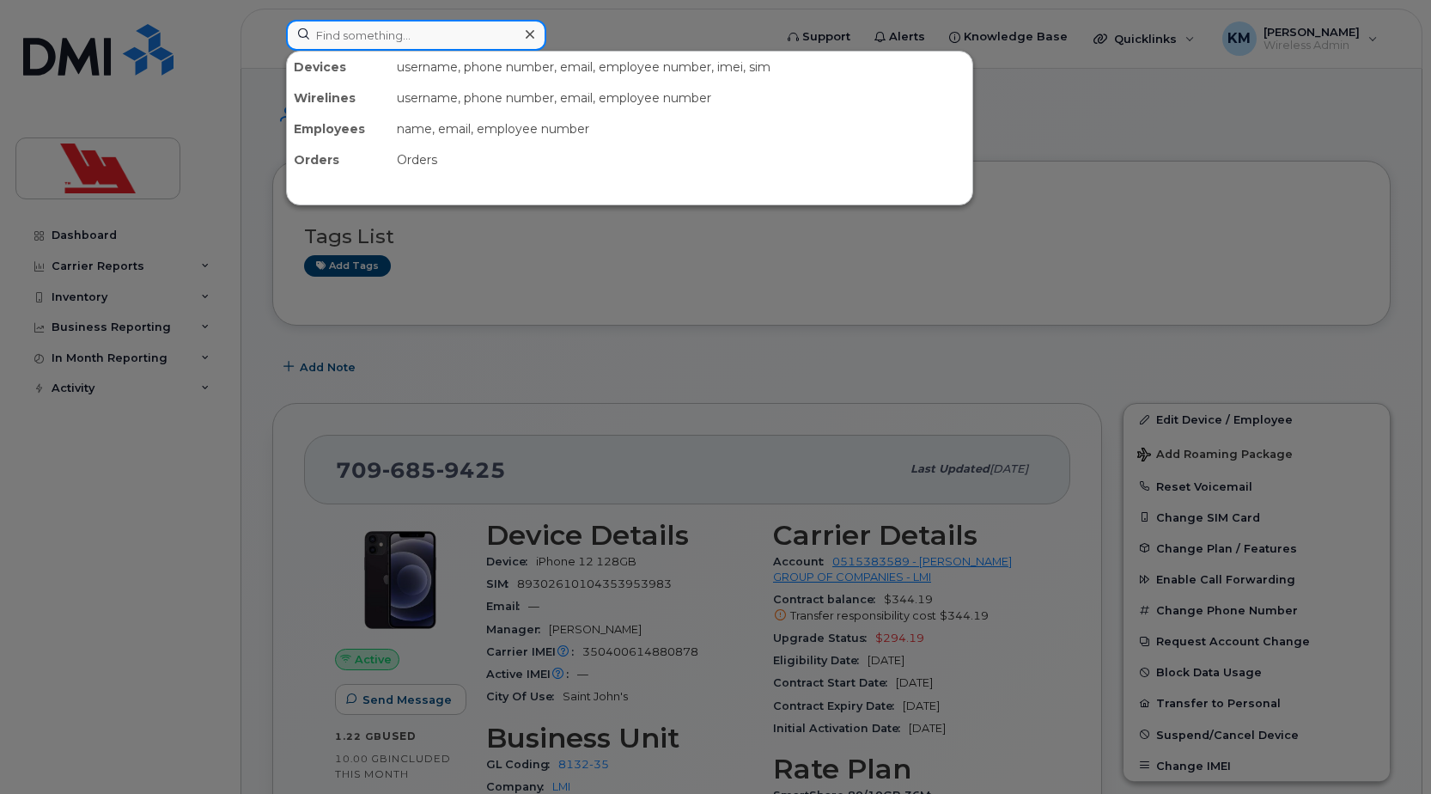
paste input "689-5876"
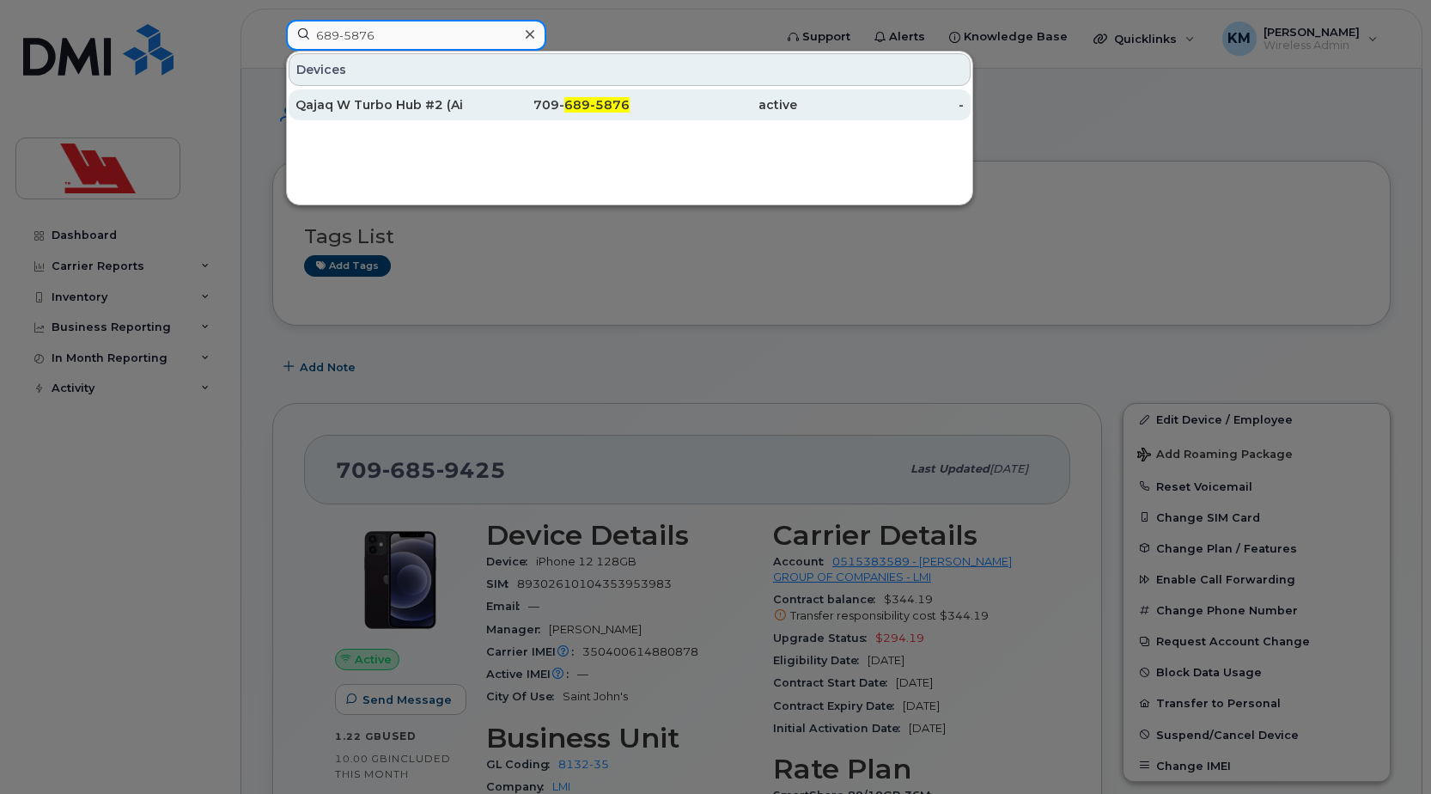
type input "689-5876"
click at [454, 104] on div "Qajaq W Turbo Hub #2 (Ais)" at bounding box center [378, 104] width 167 height 17
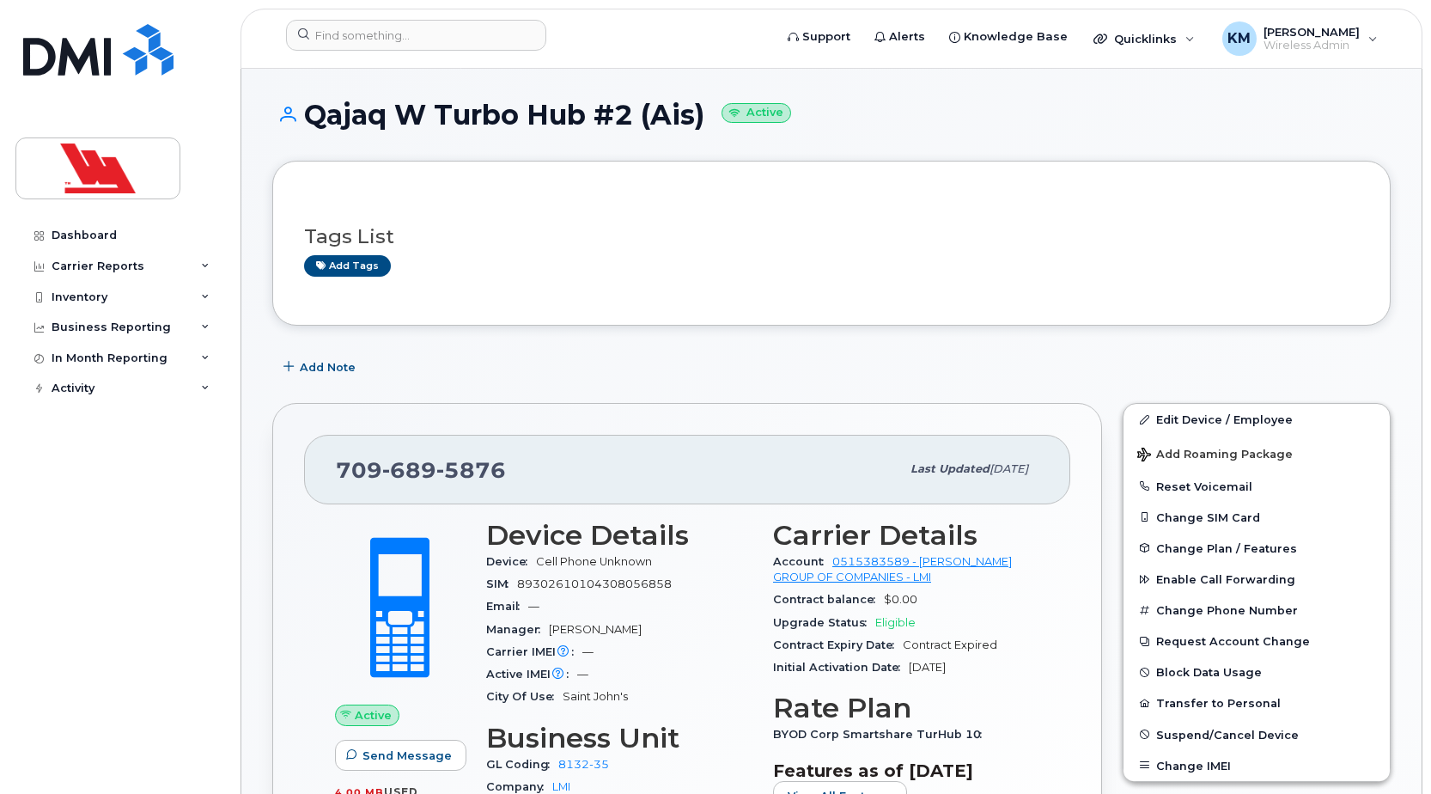
drag, startPoint x: 307, startPoint y: 115, endPoint x: 703, endPoint y: 123, distance: 396.0
click at [703, 123] on h1 "Qajaq W Turbo Hub #2 (Ais) Active" at bounding box center [831, 115] width 1118 height 30
copy h1 "Qajaq W Turbo Hub #2 (Ais)"
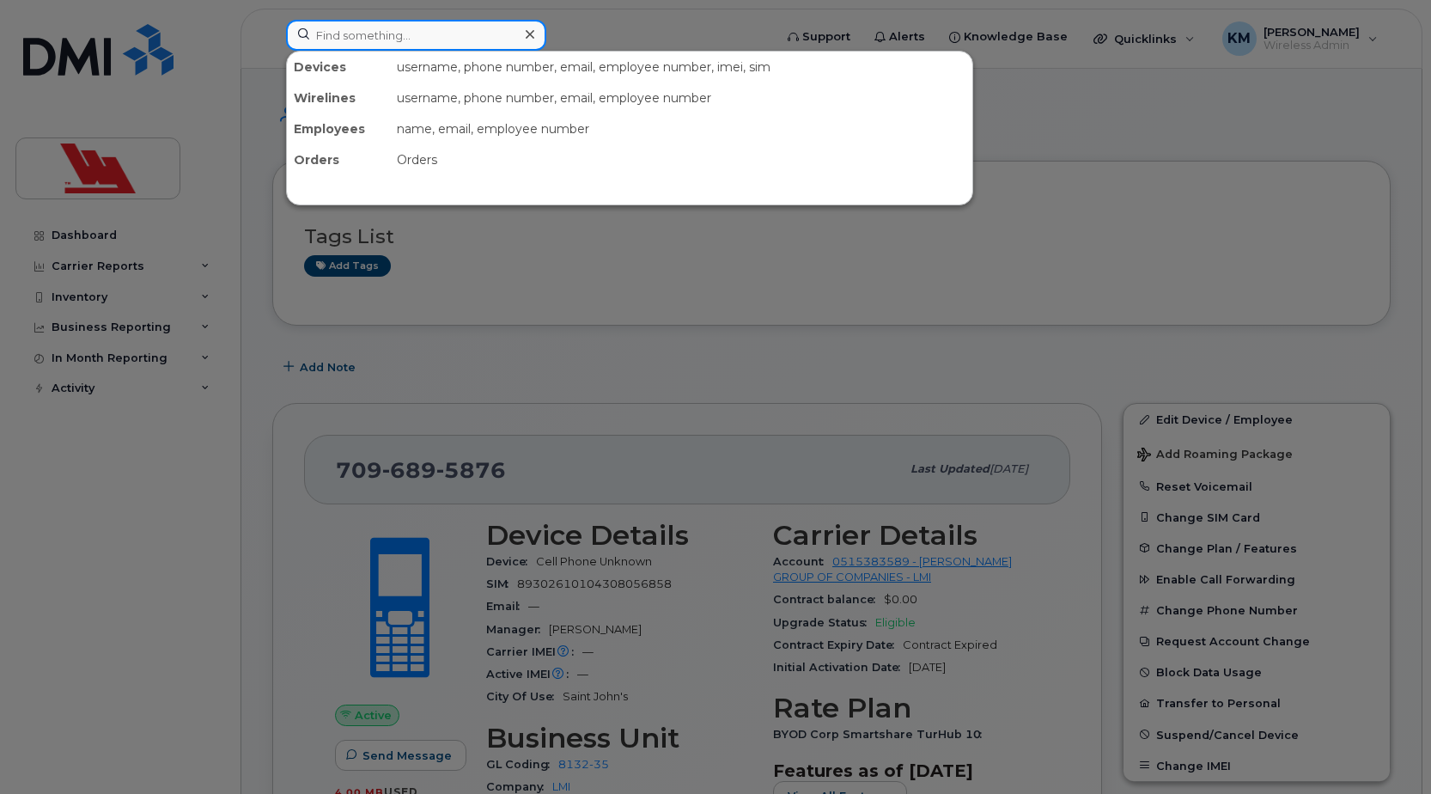
paste input "[PERSON_NAME]"
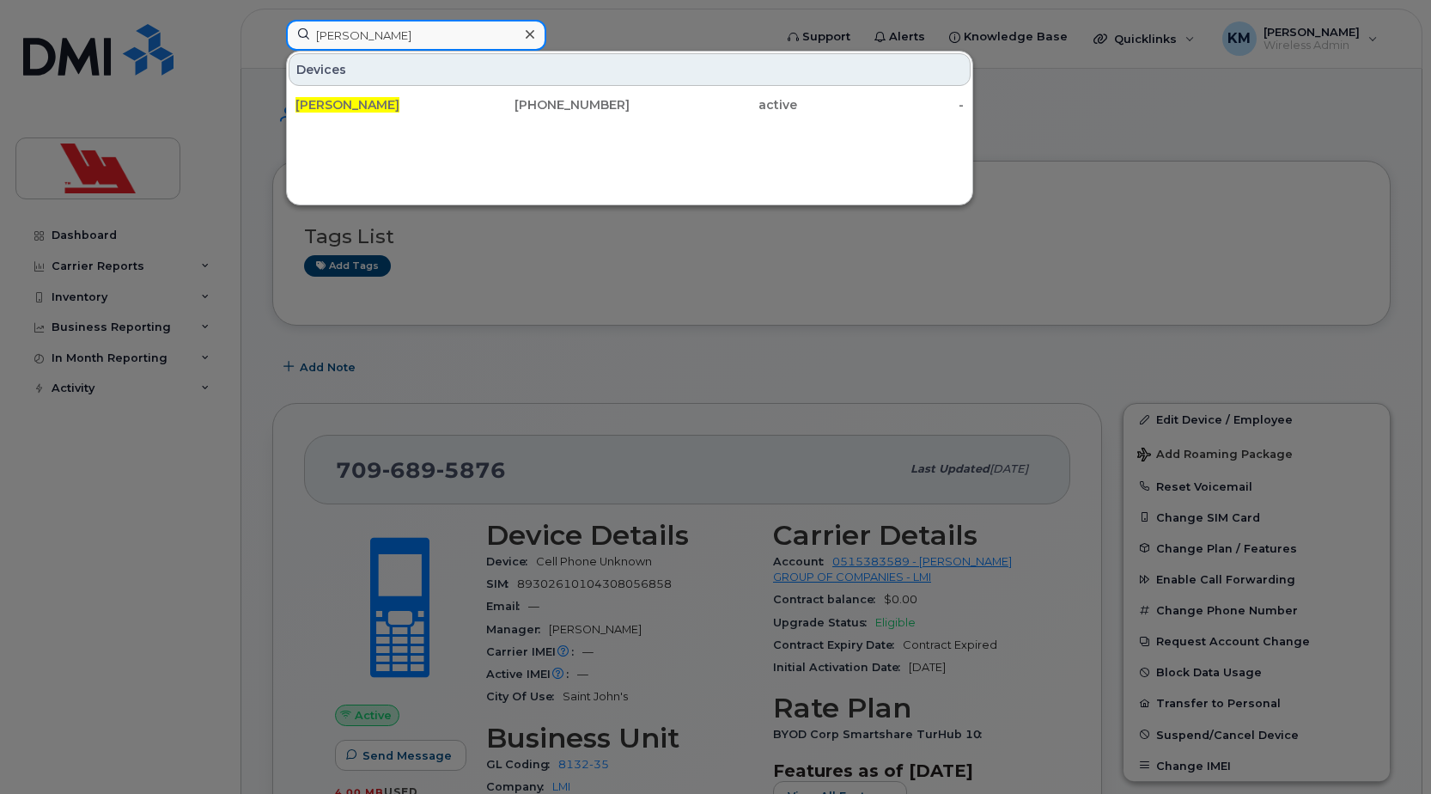
type input "[PERSON_NAME]"
